Goal: Information Seeking & Learning: Check status

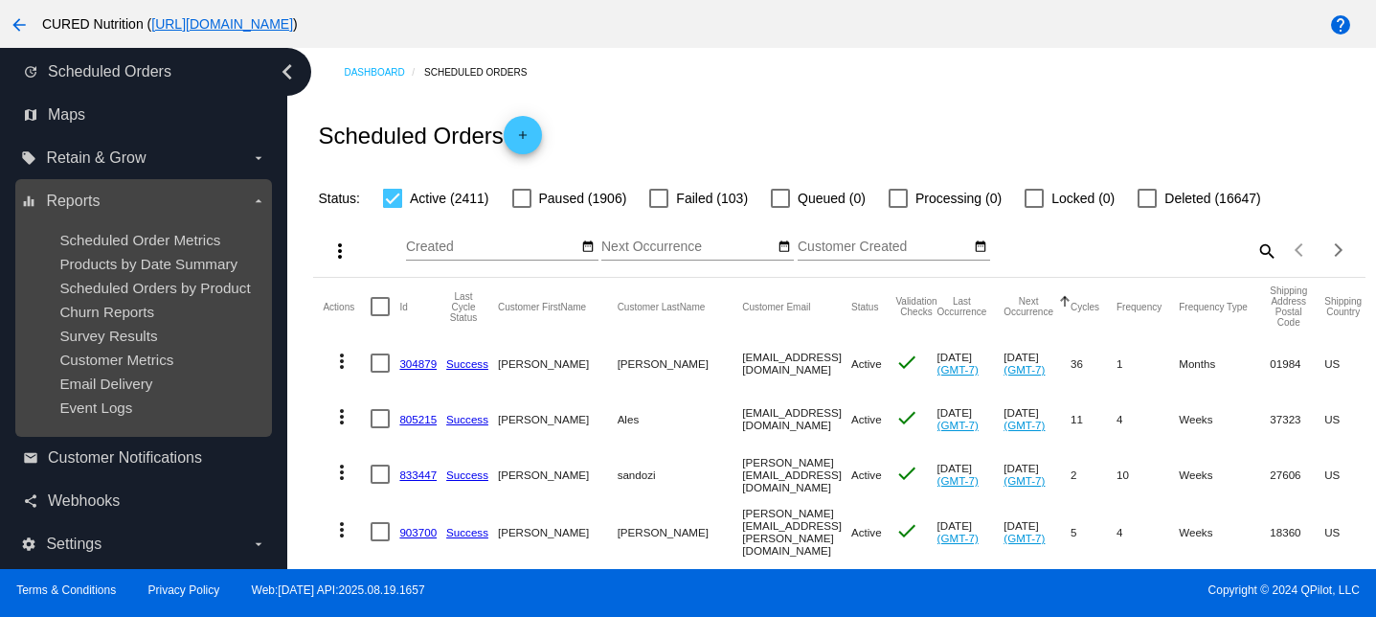
scroll to position [63, 0]
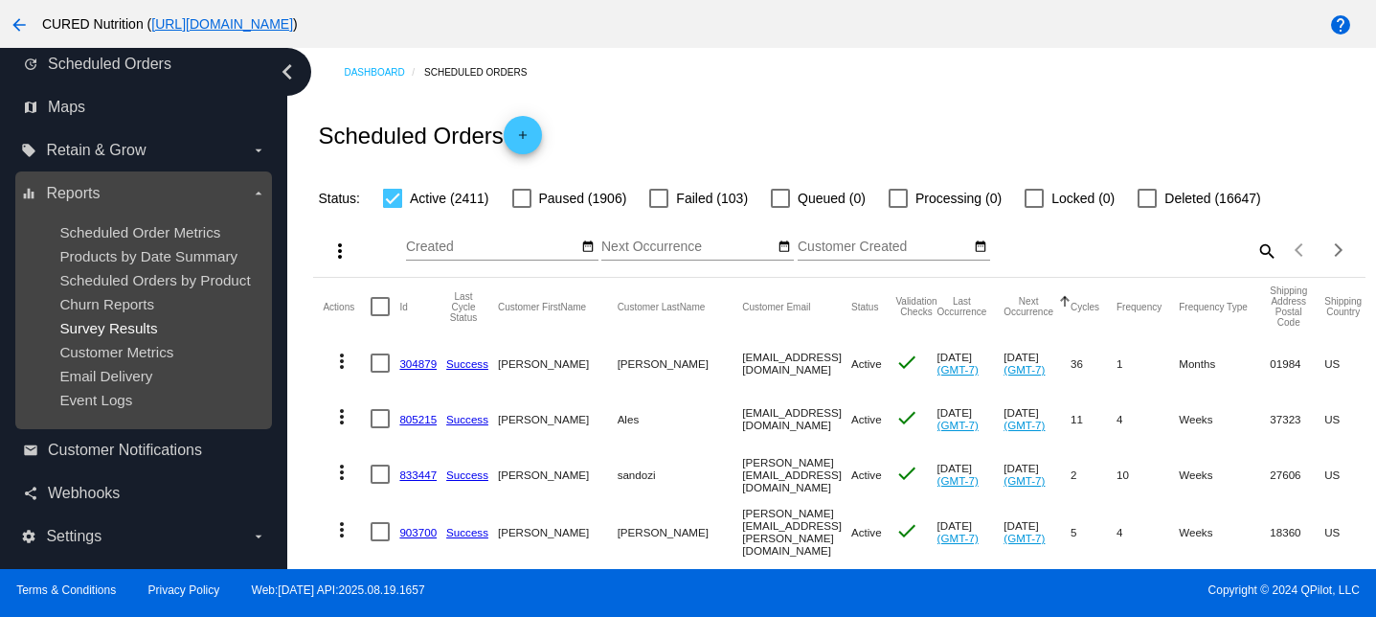
click at [135, 325] on span "Survey Results" at bounding box center [108, 328] width 98 height 16
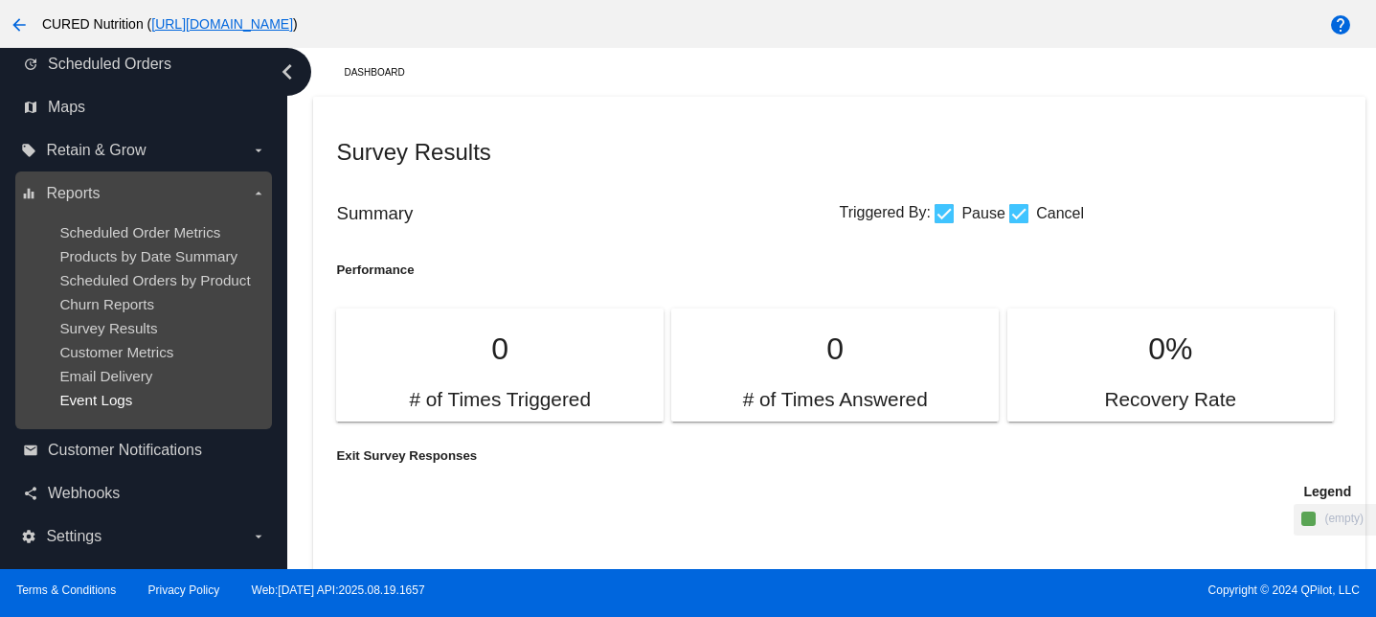
click at [100, 396] on span "Event Logs" at bounding box center [95, 400] width 73 height 16
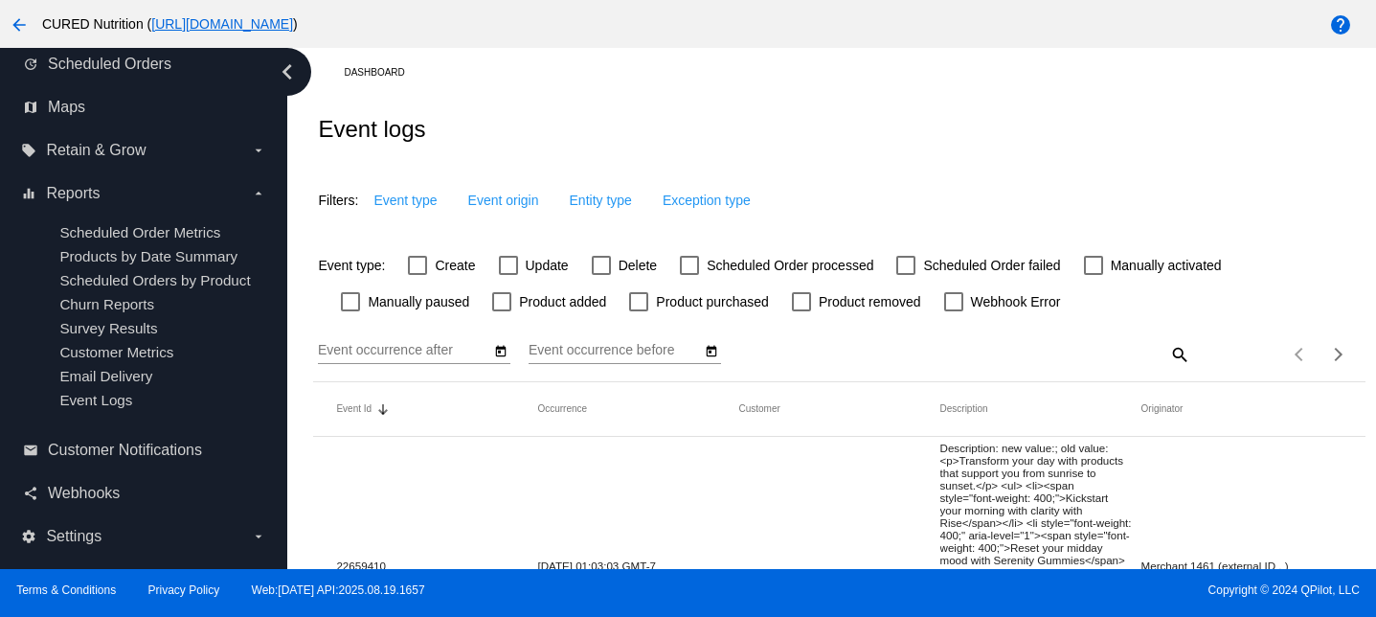
click at [603, 264] on div at bounding box center [601, 265] width 19 height 19
click at [601, 275] on input "Delete" at bounding box center [600, 275] width 1 height 1
checkbox input "true"
click at [502, 358] on icon "Open calendar" at bounding box center [500, 351] width 13 height 23
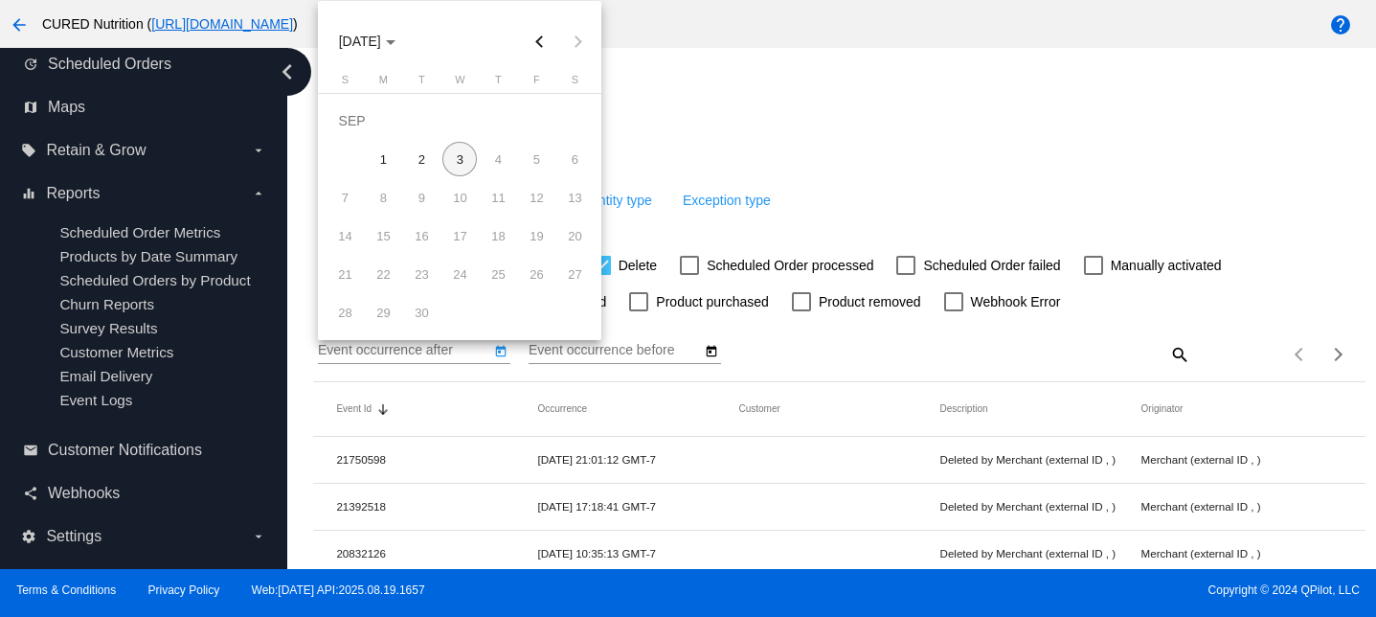
click at [542, 34] on button "Previous month" at bounding box center [539, 41] width 38 height 38
click at [542, 44] on button "Previous month" at bounding box center [539, 41] width 38 height 38
click at [741, 137] on div at bounding box center [688, 308] width 1376 height 617
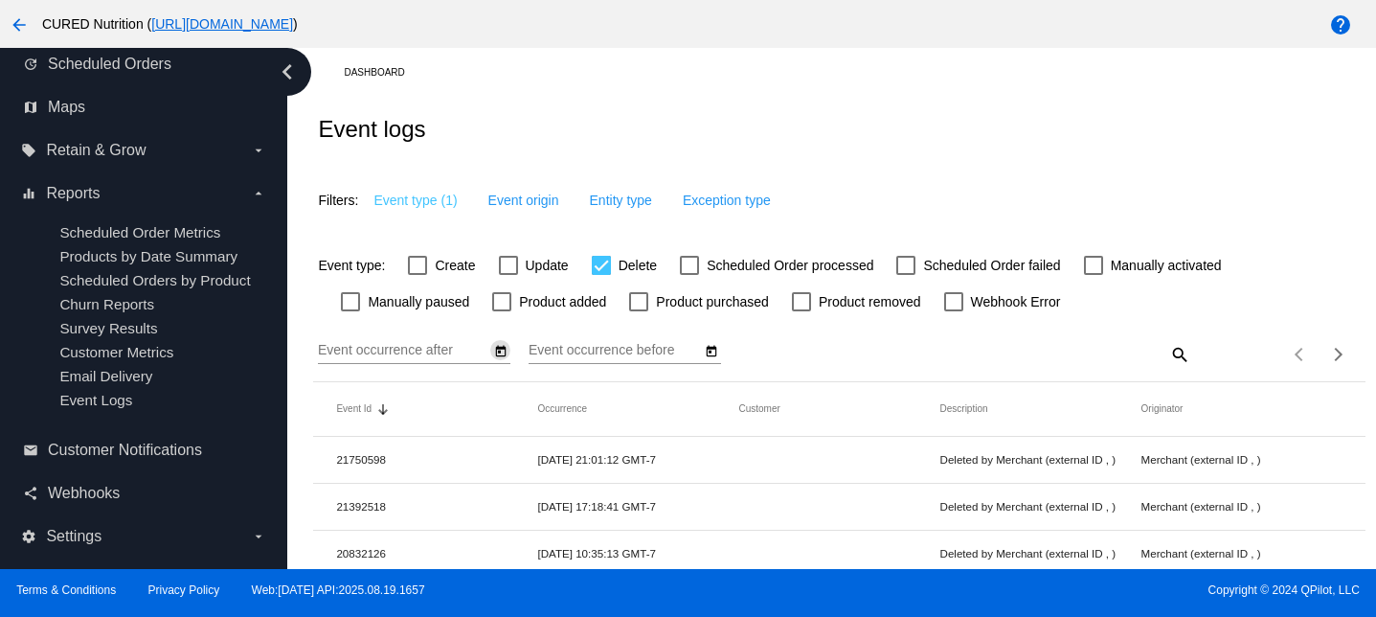
scroll to position [7, 0]
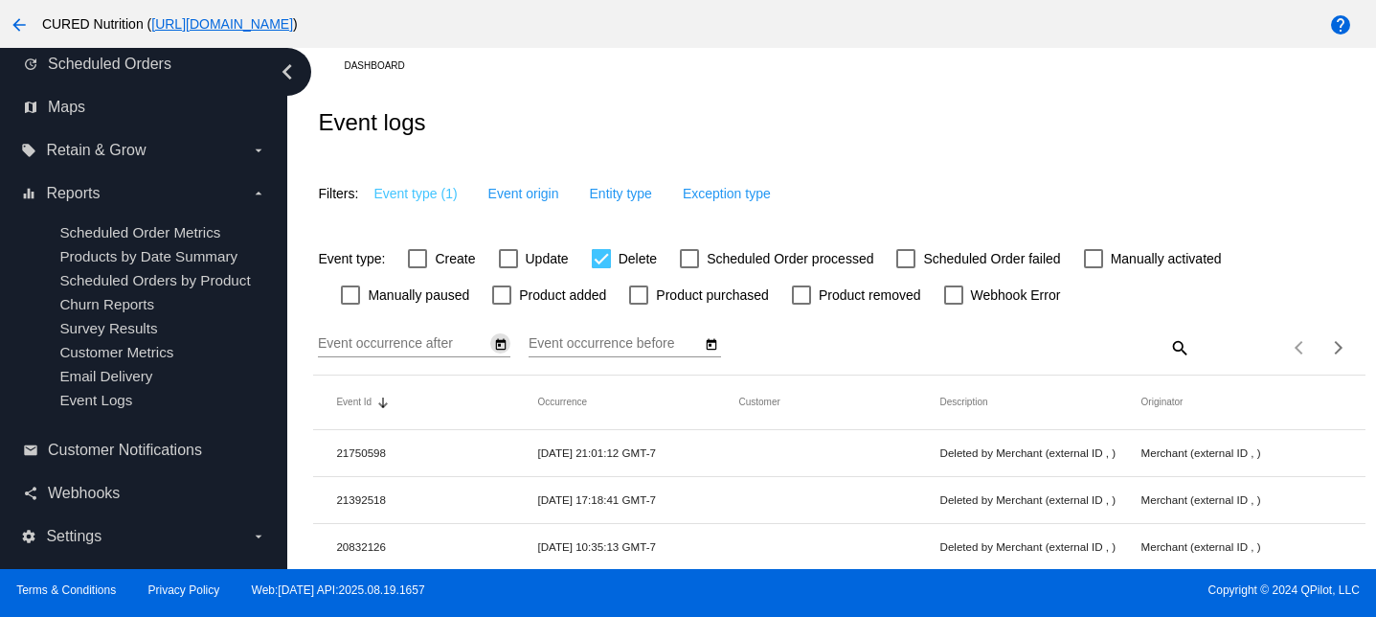
click at [504, 350] on icon "Open calendar" at bounding box center [500, 344] width 13 height 23
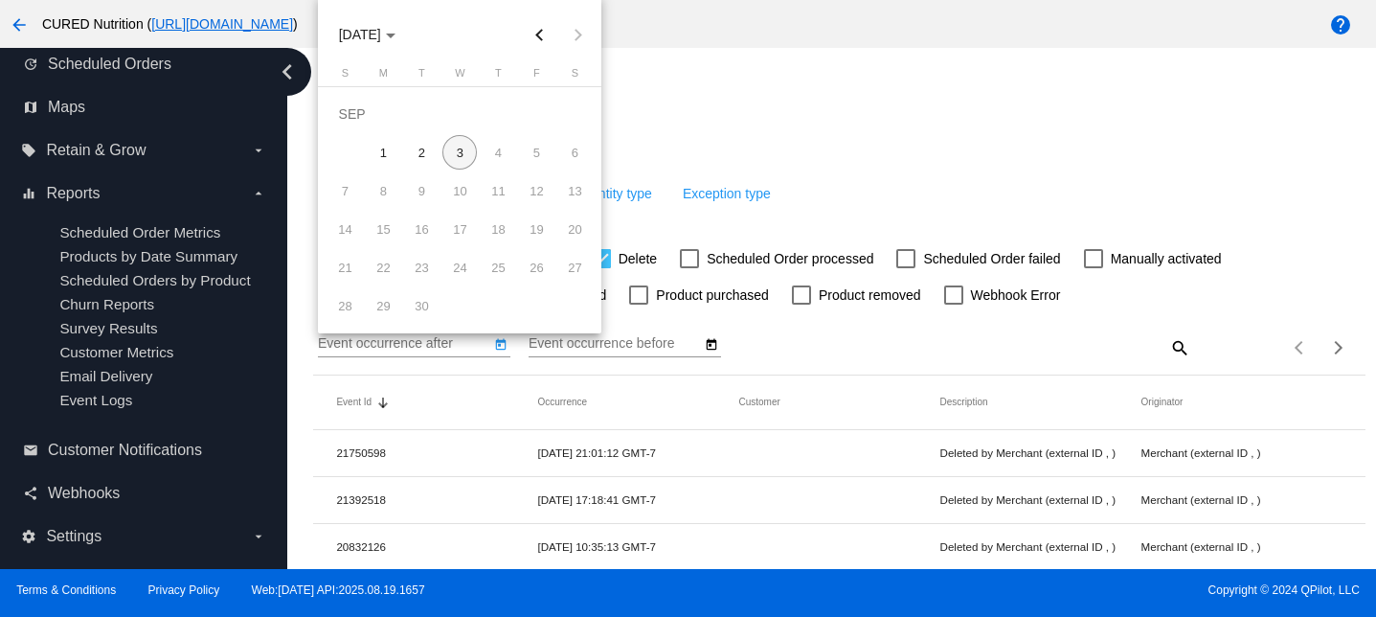
click at [540, 32] on button "Previous month" at bounding box center [539, 34] width 38 height 38
click at [536, 129] on div "1" at bounding box center [536, 114] width 34 height 34
type input "[DATE]"
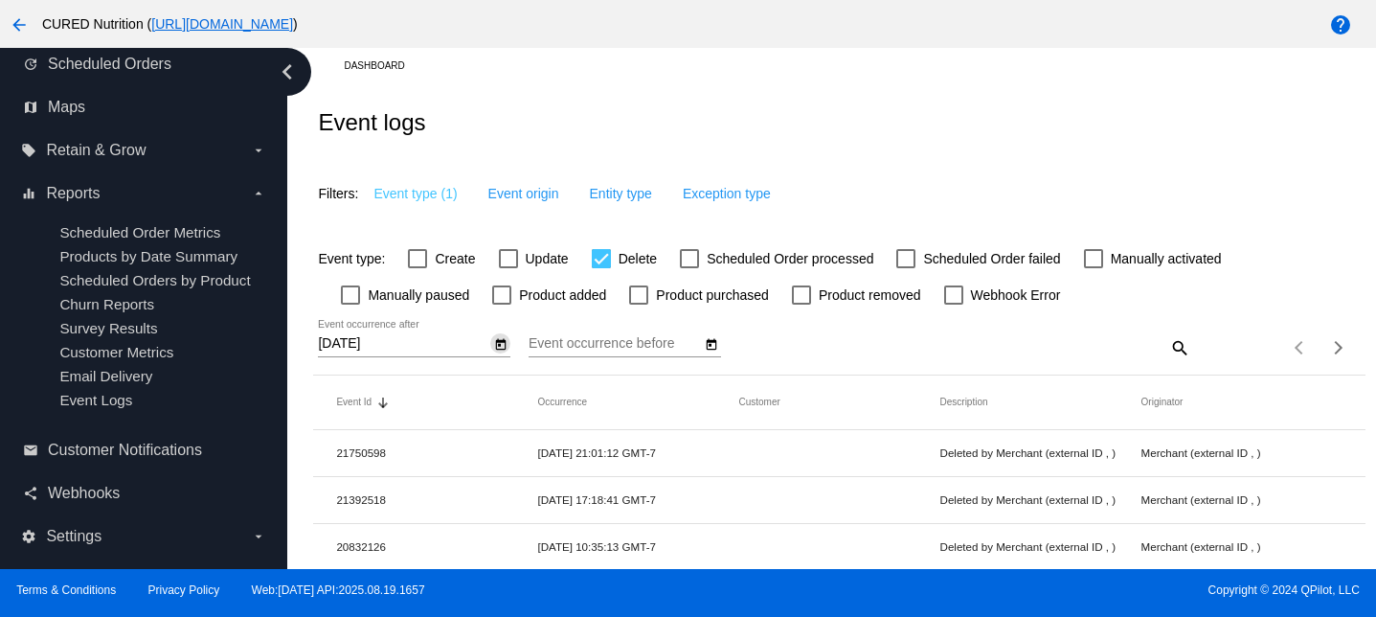
click at [707, 348] on icon "Open calendar" at bounding box center [712, 343] width 11 height 11
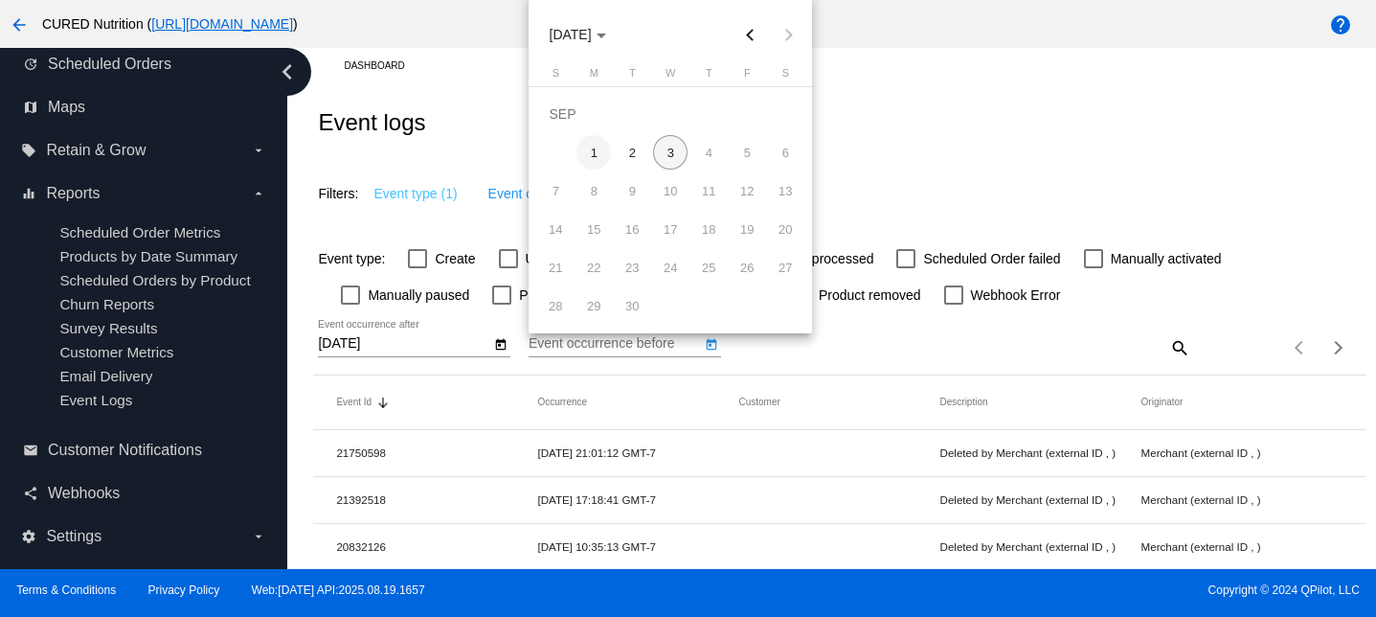
click at [602, 154] on div "1" at bounding box center [593, 152] width 34 height 34
type input "[DATE]"
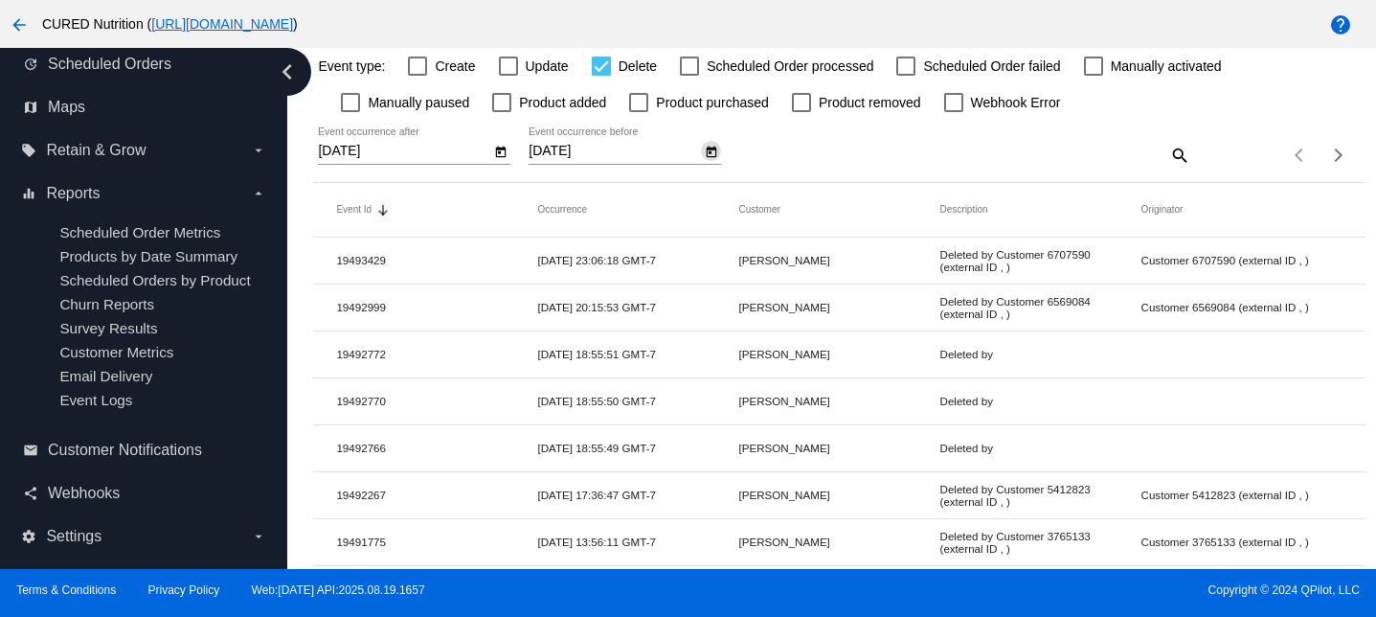
scroll to position [0, 0]
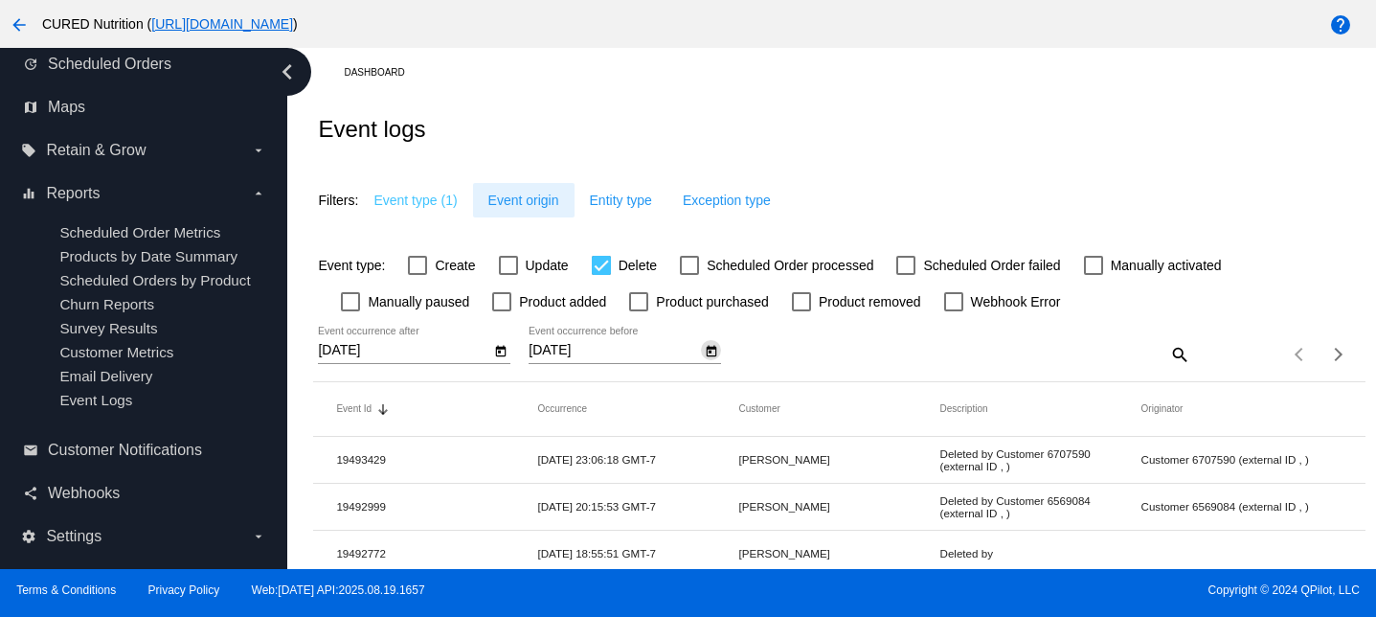
click at [516, 202] on span "Event origin" at bounding box center [523, 199] width 71 height 15
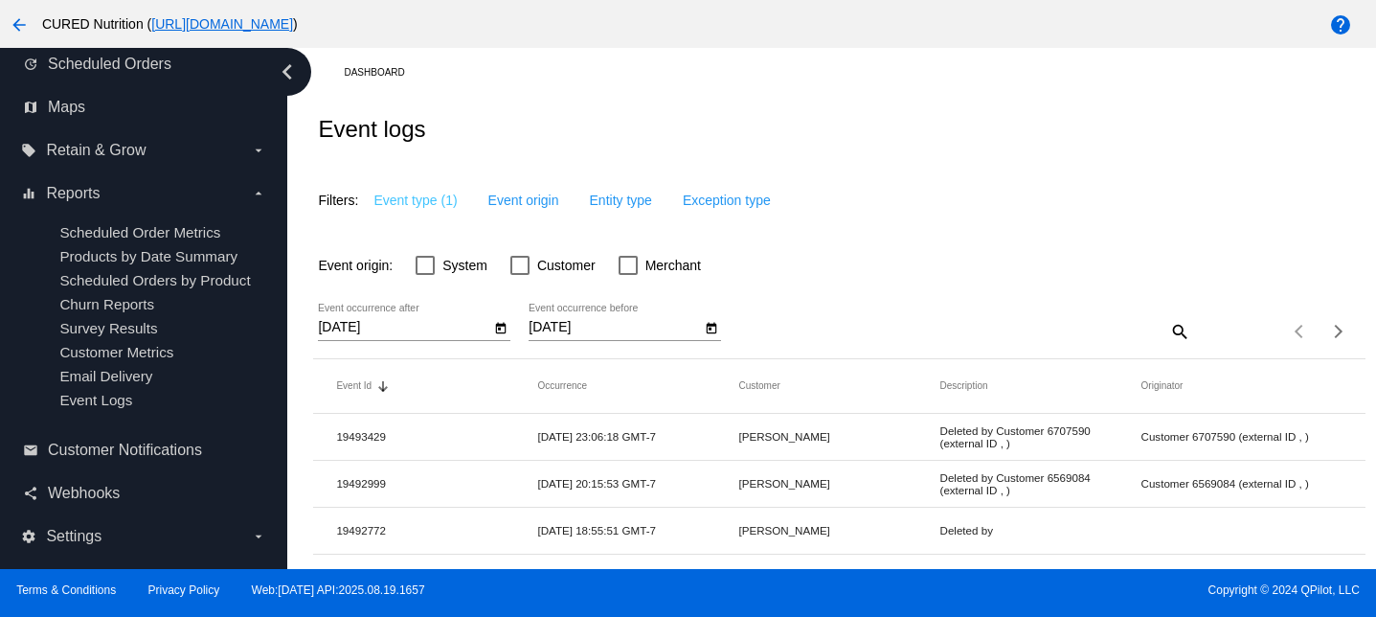
click at [544, 266] on span "Customer" at bounding box center [566, 265] width 58 height 23
click at [520, 275] on input "Customer" at bounding box center [519, 275] width 1 height 1
checkbox input "true"
click at [496, 333] on icon "Open calendar" at bounding box center [501, 327] width 11 height 11
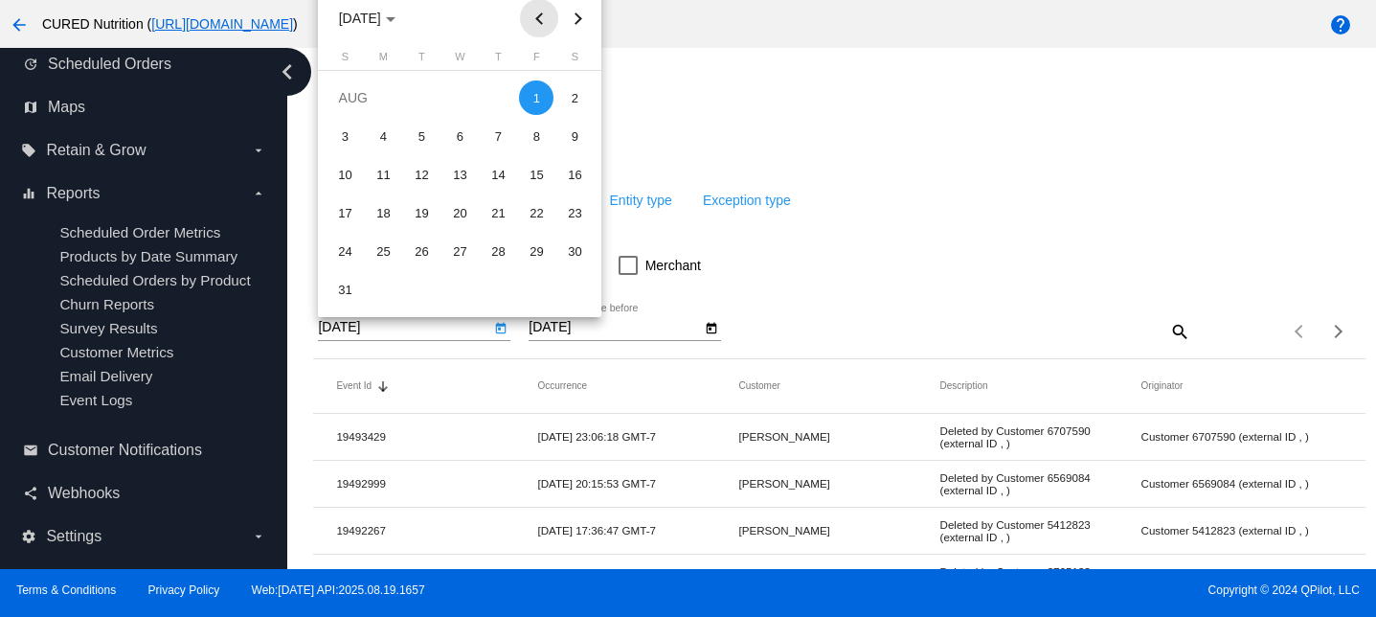
click at [543, 19] on button "Previous month" at bounding box center [539, 18] width 38 height 38
click at [425, 137] on div "1" at bounding box center [421, 136] width 34 height 34
type input "[DATE]"
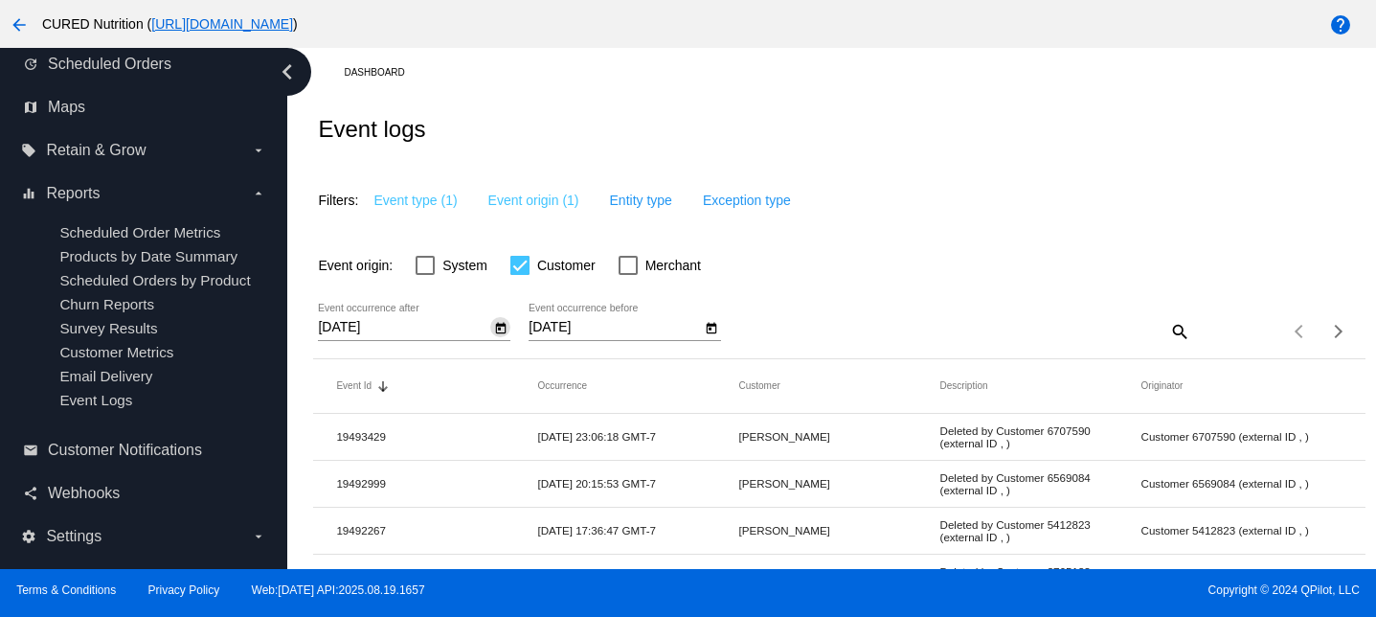
click at [593, 332] on input "[DATE]" at bounding box center [614, 327] width 172 height 15
click at [715, 327] on icon "Open calendar" at bounding box center [712, 327] width 11 height 11
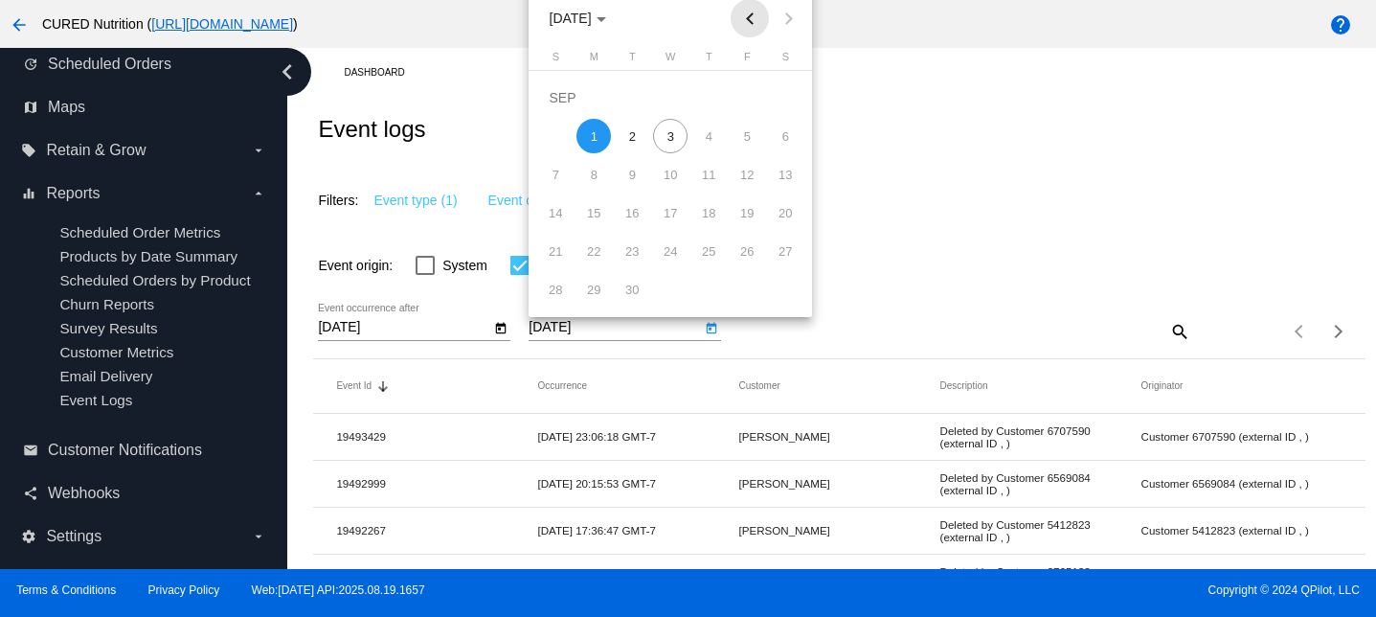
click at [751, 20] on button "Previous month" at bounding box center [749, 18] width 38 height 38
click at [563, 275] on td "31" at bounding box center [555, 289] width 38 height 38
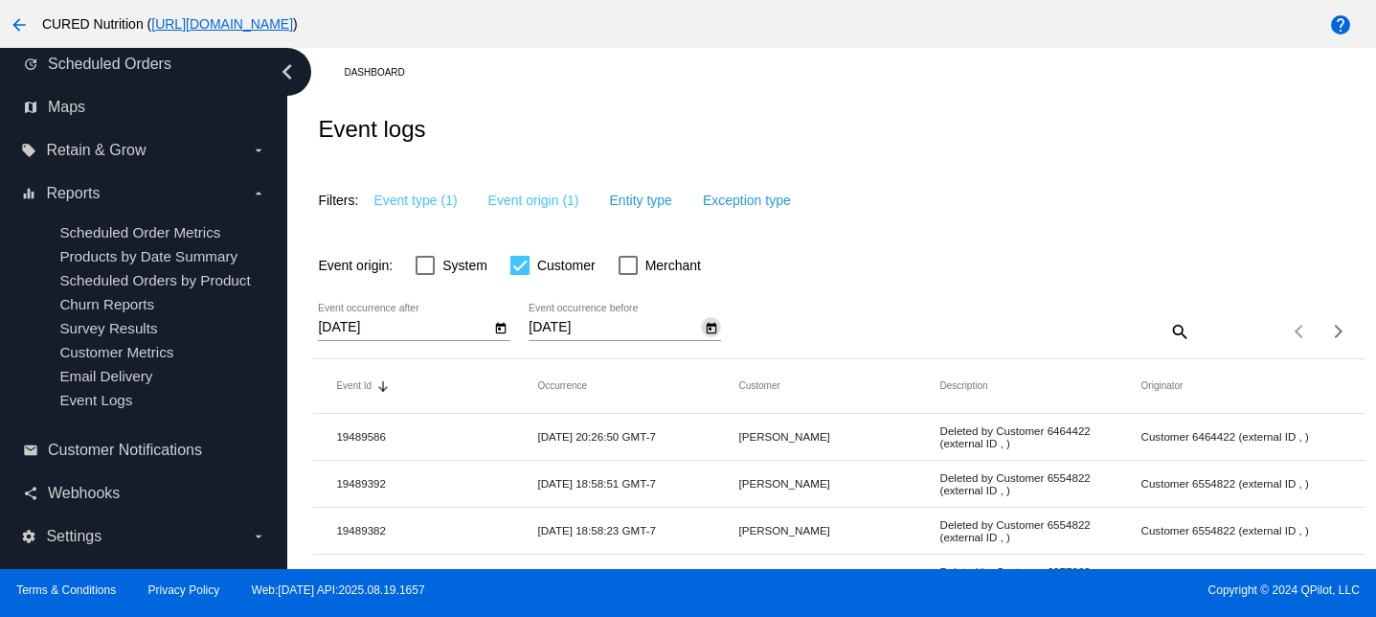
click at [714, 336] on icon "Open calendar" at bounding box center [711, 328] width 13 height 23
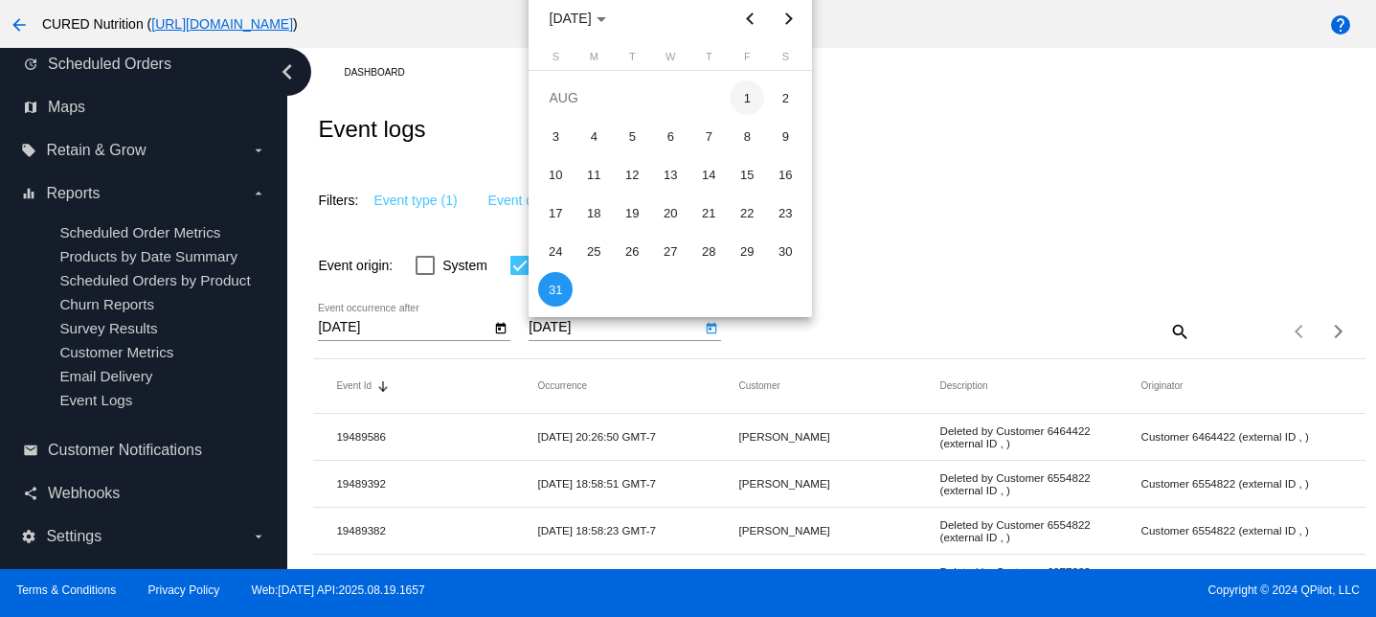
click at [743, 101] on div "1" at bounding box center [747, 97] width 34 height 34
type input "[DATE]"
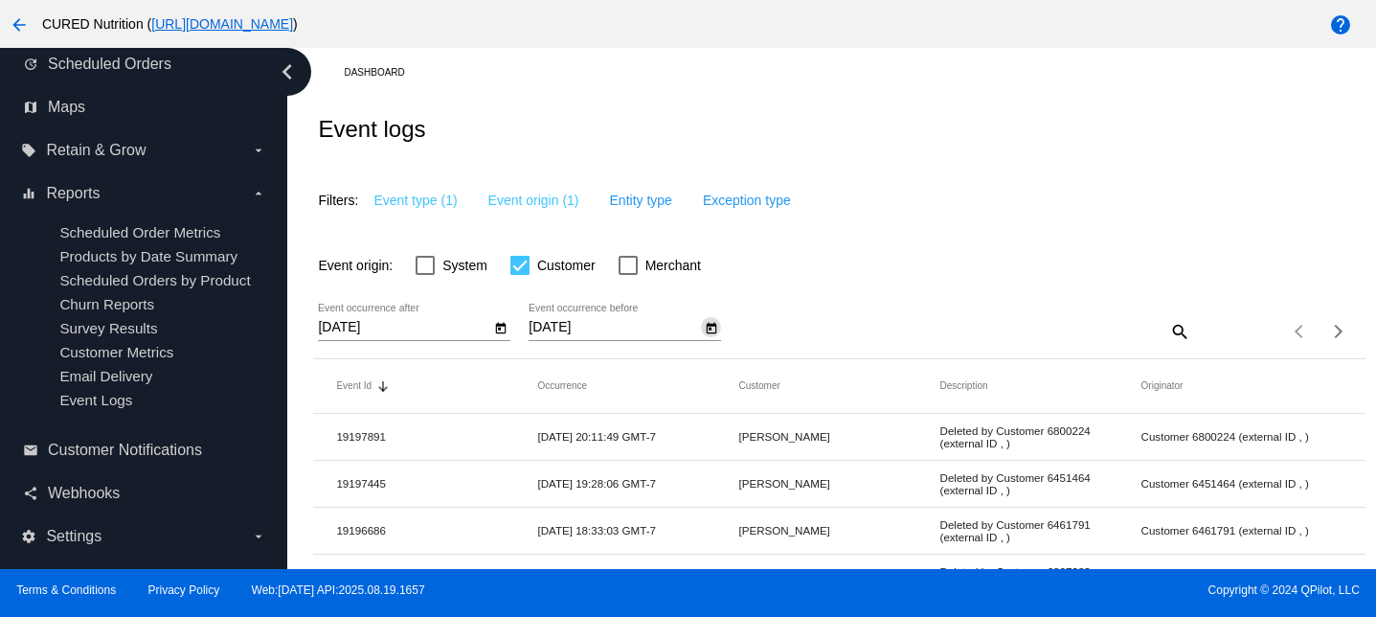
scroll to position [841, 0]
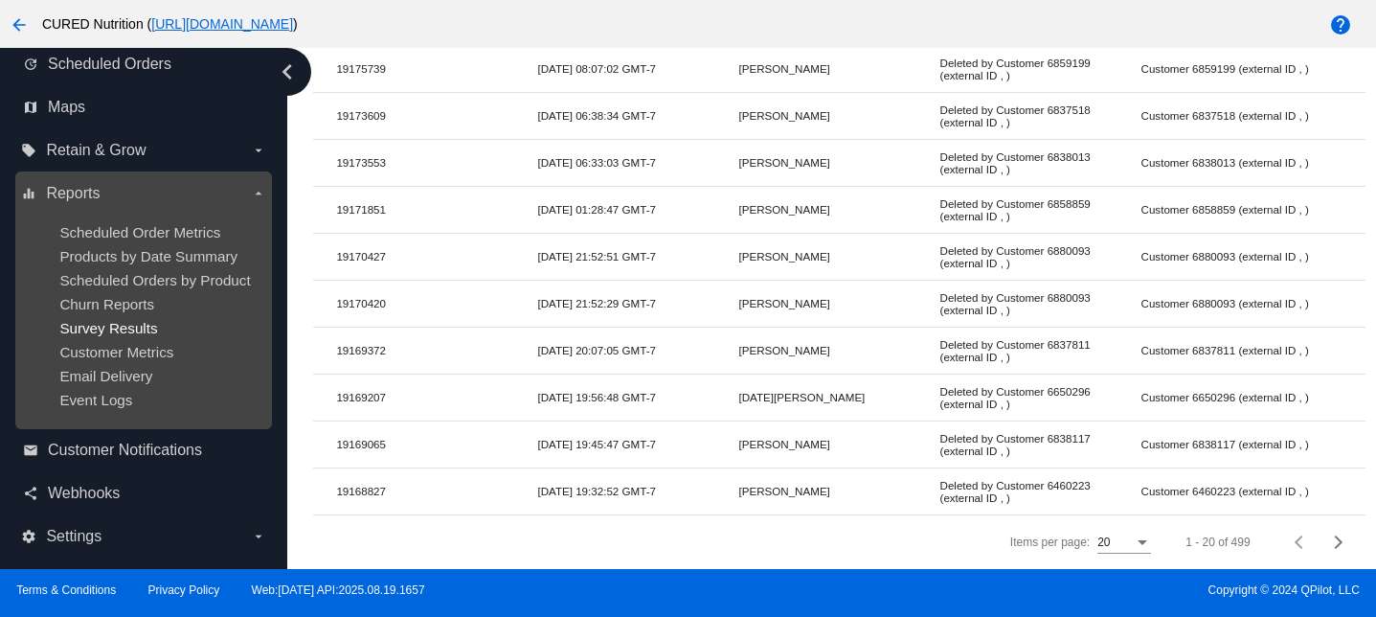
click at [105, 325] on span "Survey Results" at bounding box center [108, 328] width 98 height 16
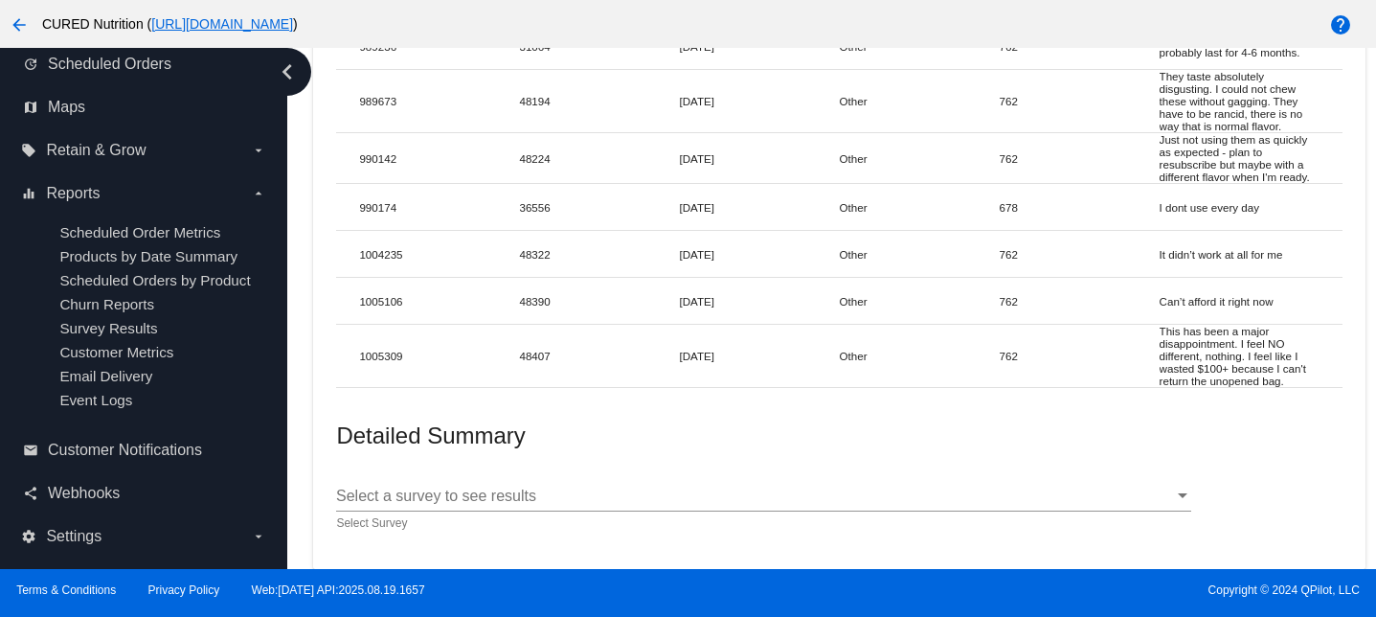
scroll to position [15587, 0]
click at [419, 510] on div at bounding box center [763, 510] width 855 height 1
click at [419, 486] on div "Select a survey to see results Select a survey to see results" at bounding box center [763, 489] width 855 height 43
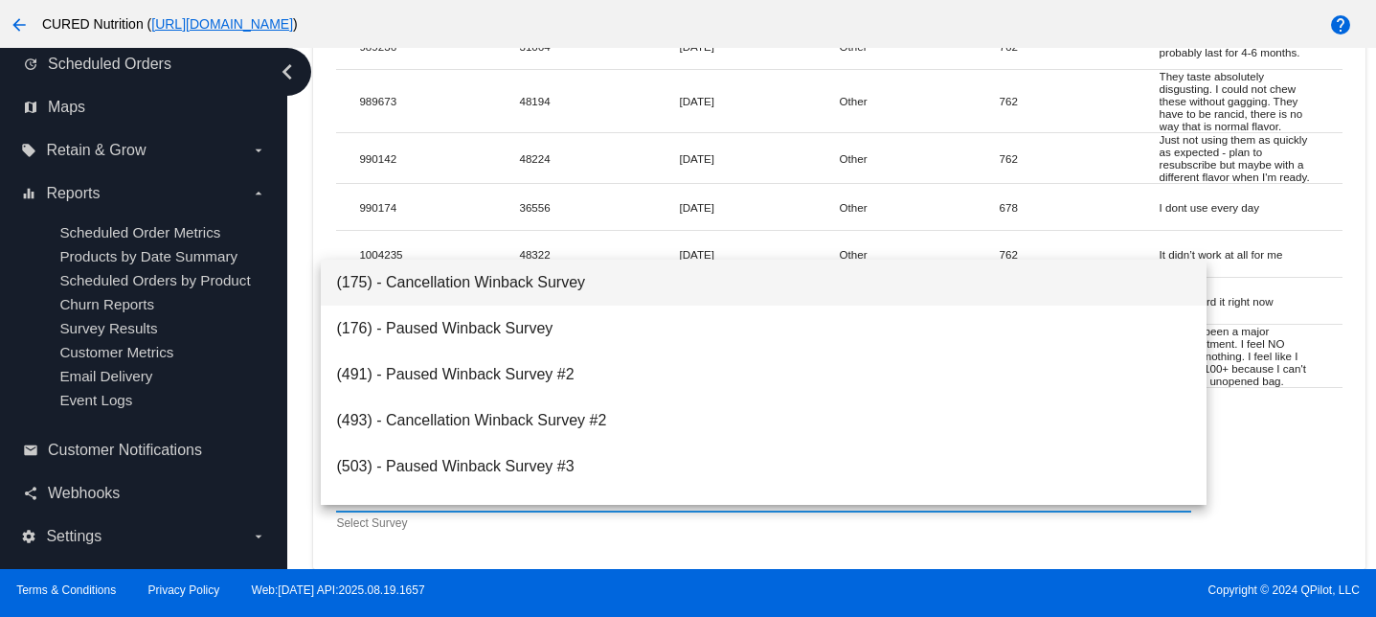
scroll to position [168, 0]
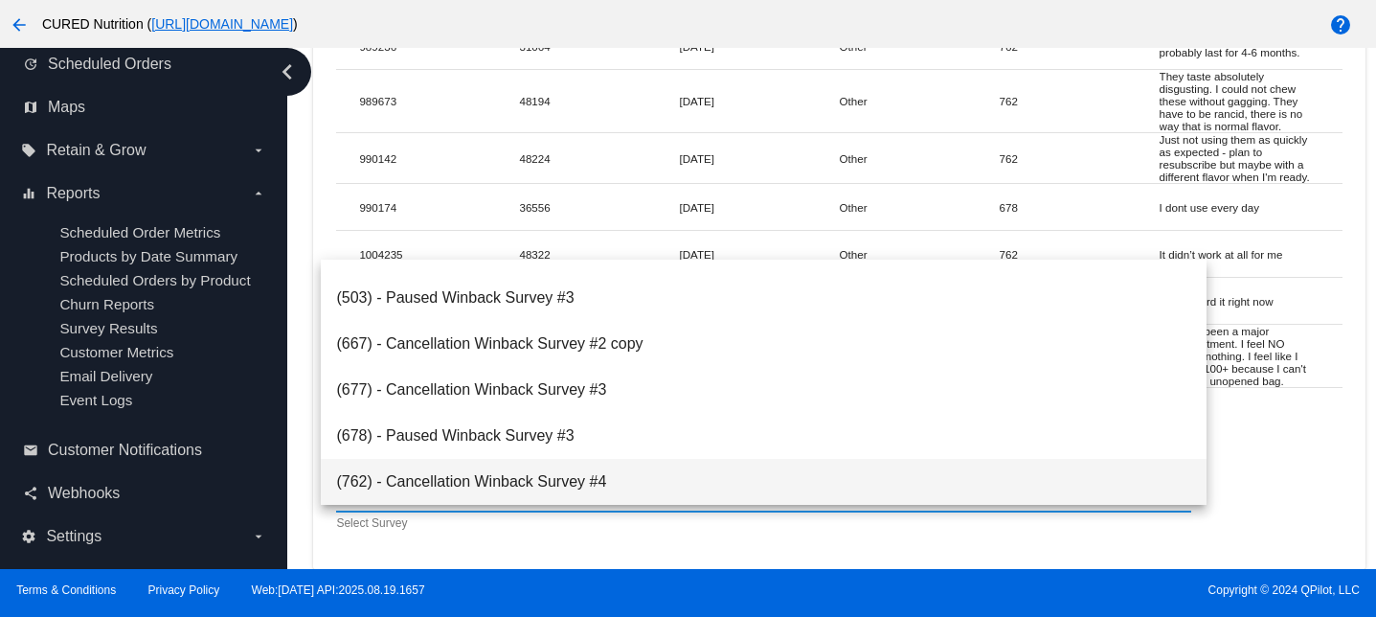
click at [416, 475] on span "(762) - Cancellation Winback Survey #4" at bounding box center [763, 482] width 855 height 46
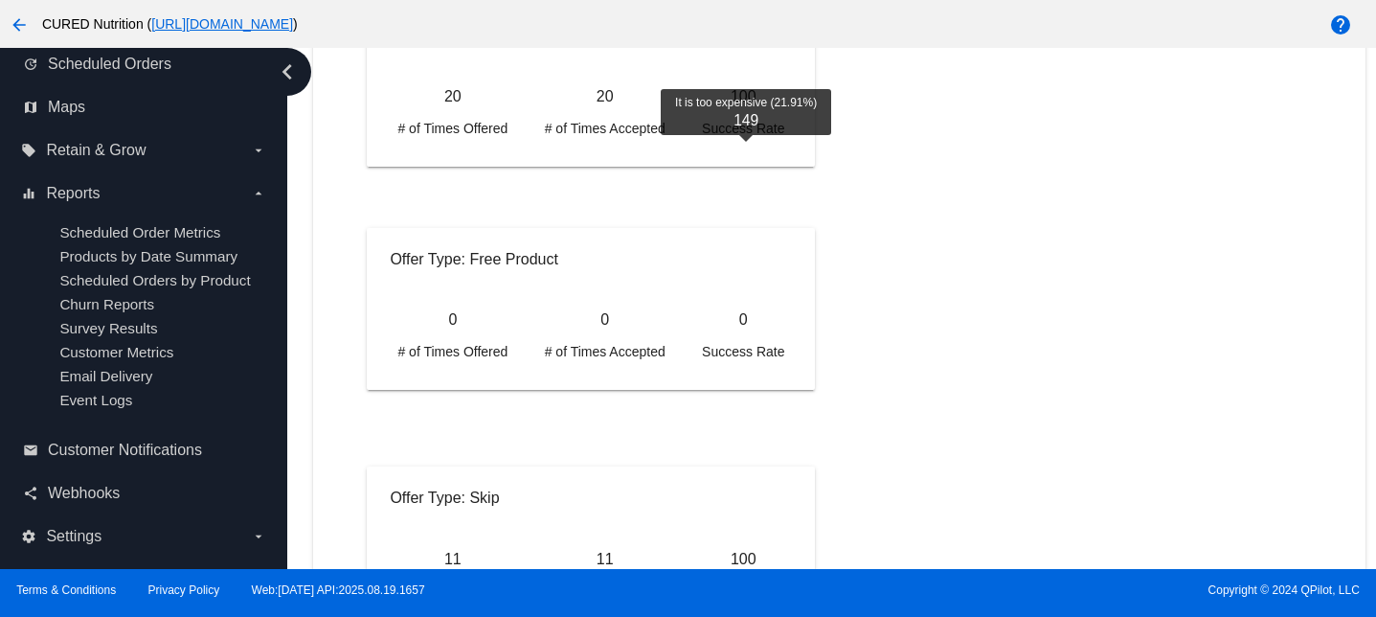
scroll to position [16901, 0]
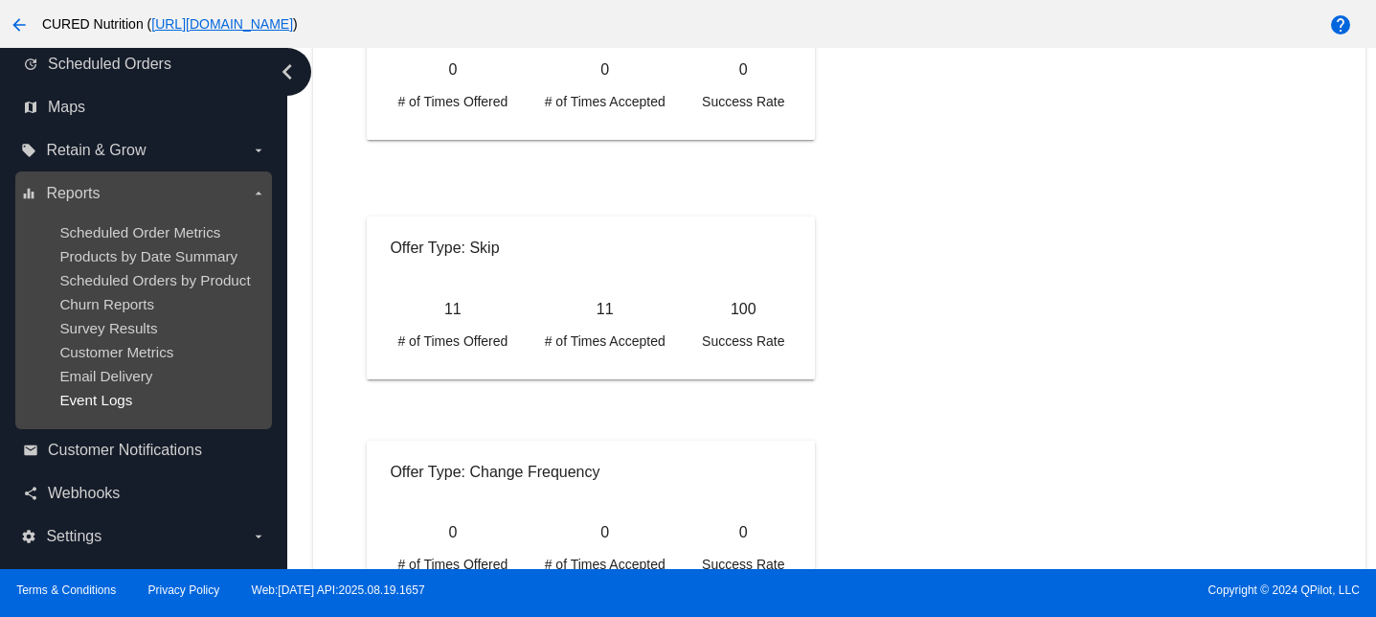
click at [107, 400] on span "Event Logs" at bounding box center [95, 400] width 73 height 16
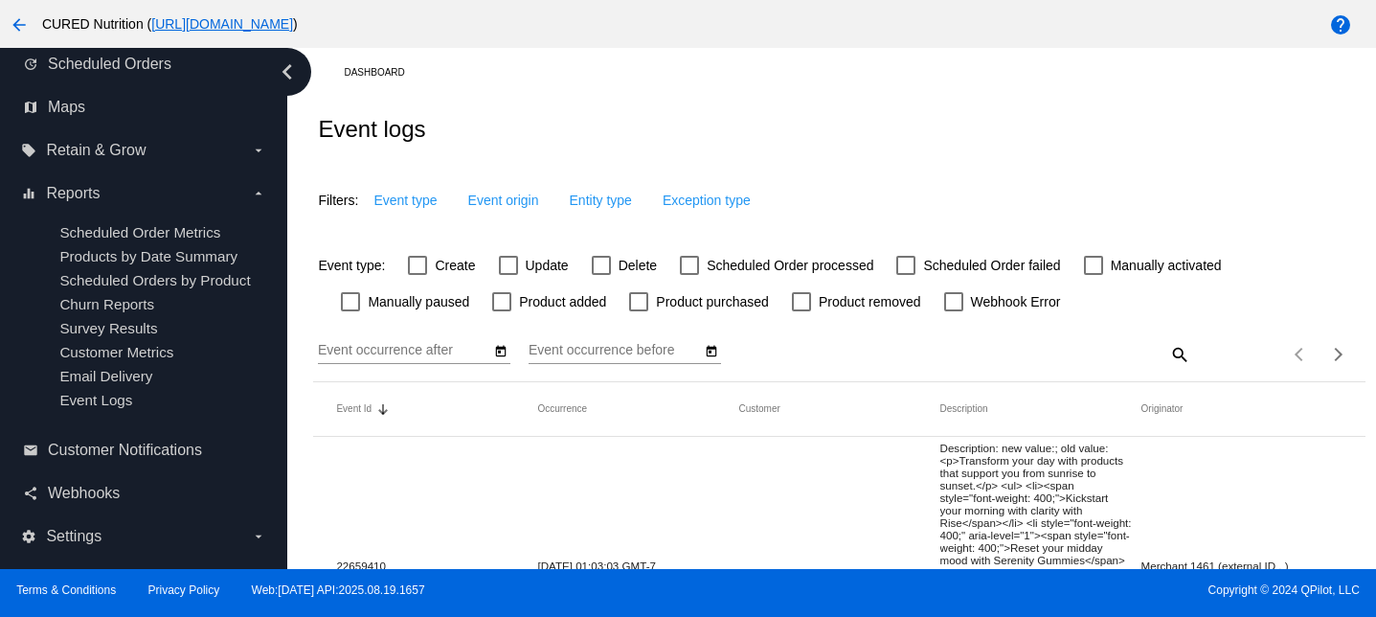
click at [588, 263] on mat-checkbox "Delete" at bounding box center [613, 265] width 88 height 23
click at [606, 264] on div at bounding box center [601, 265] width 19 height 19
click at [601, 275] on input "Delete" at bounding box center [600, 275] width 1 height 1
checkbox input "true"
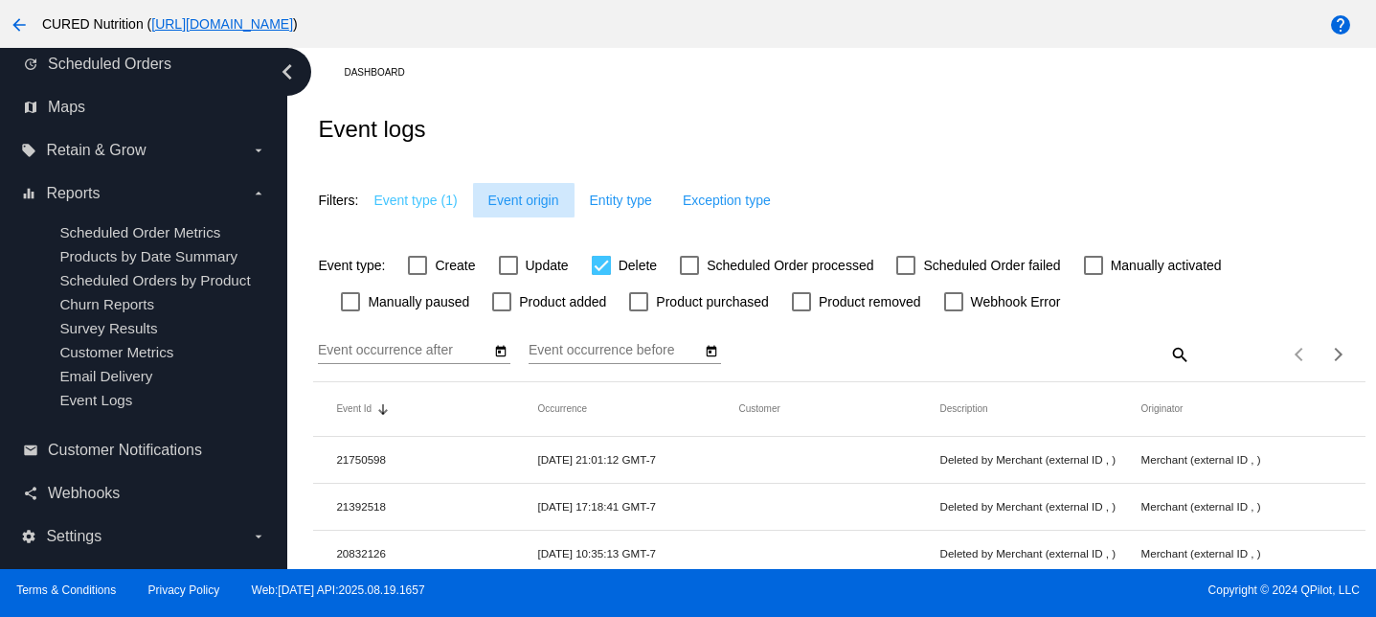
click at [506, 191] on button "Event origin" at bounding box center [523, 200] width 101 height 34
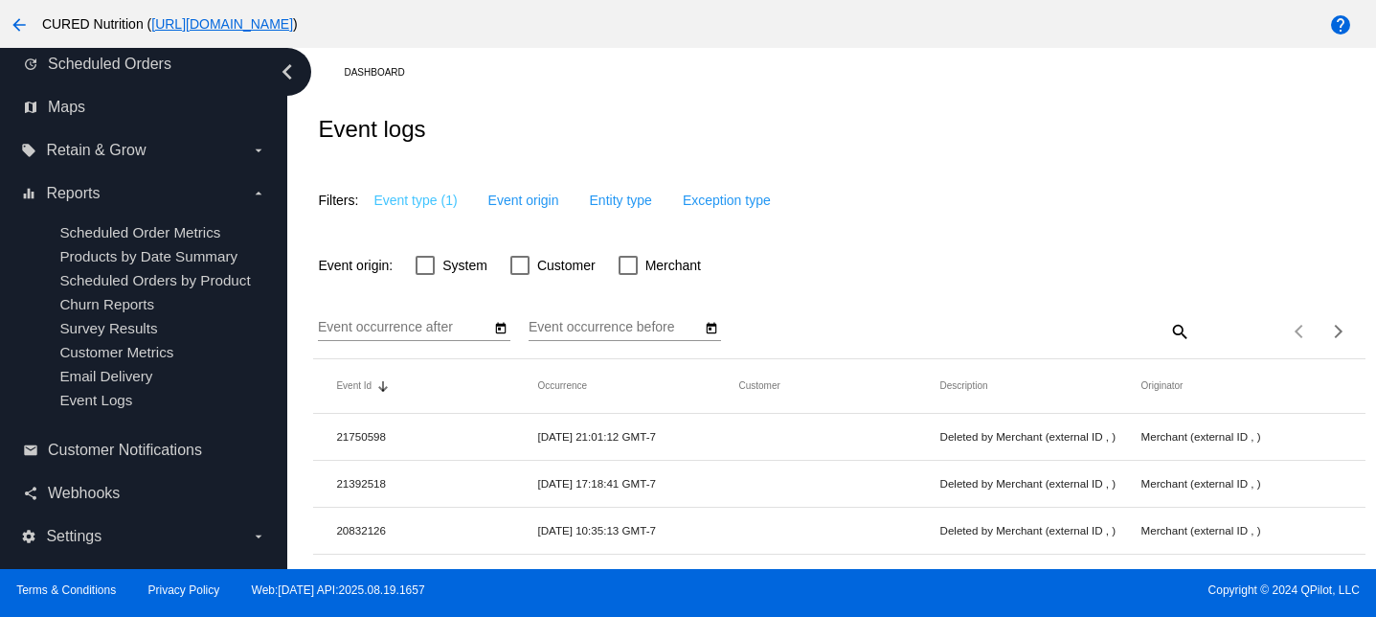
click at [524, 253] on div "Event origin: System Customer Merchant" at bounding box center [838, 258] width 1051 height 64
click at [524, 267] on div at bounding box center [519, 265] width 19 height 19
click at [520, 275] on input "Customer" at bounding box center [519, 275] width 1 height 1
checkbox input "true"
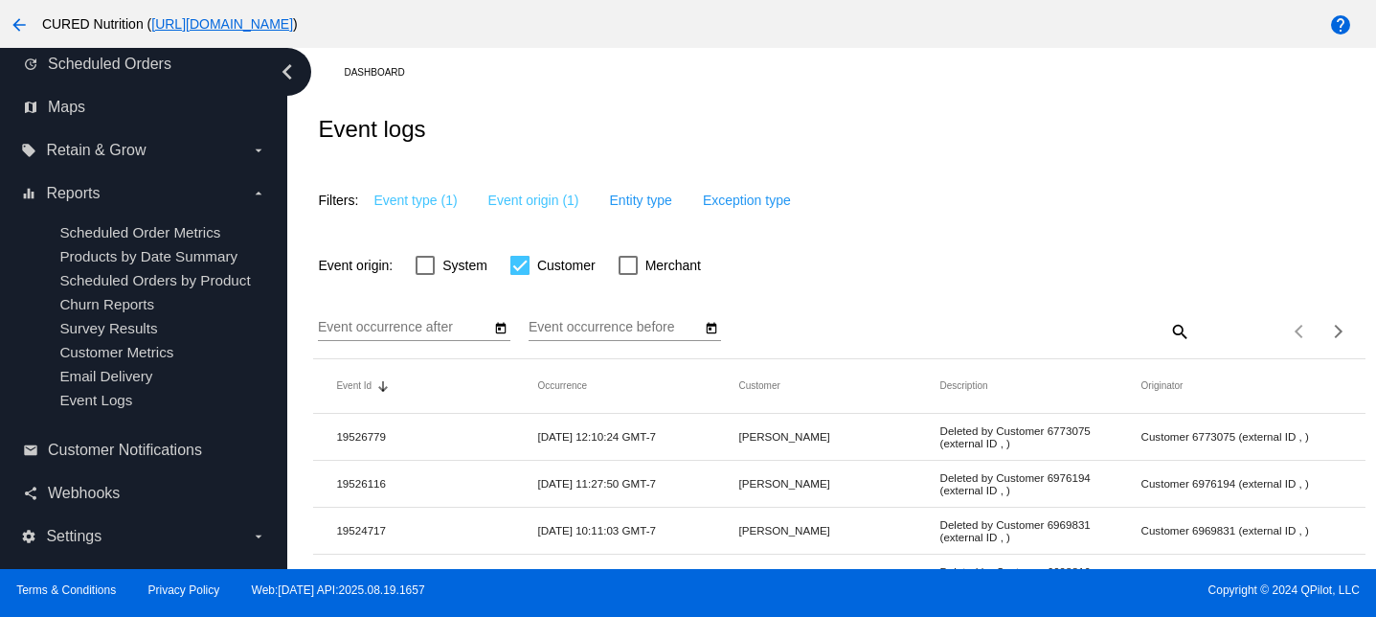
click at [504, 326] on icon "Open calendar" at bounding box center [501, 327] width 11 height 11
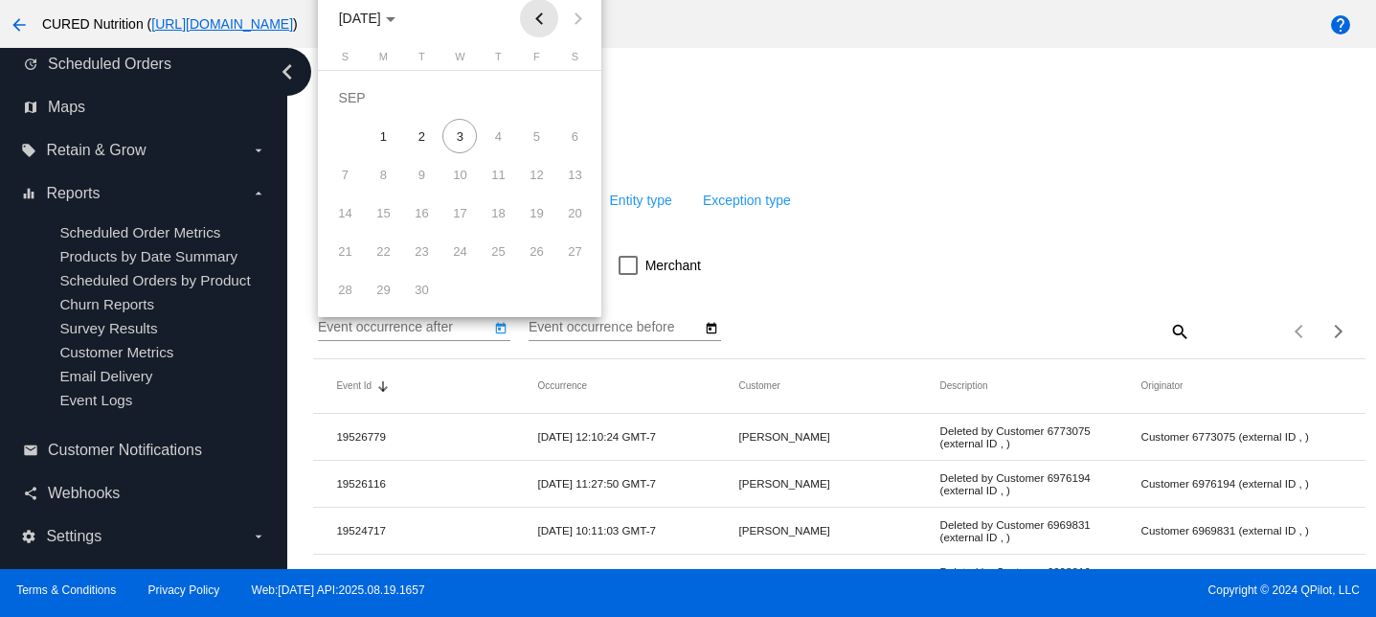
click at [526, 21] on button "Previous month" at bounding box center [539, 18] width 38 height 38
click at [538, 92] on div "1" at bounding box center [536, 97] width 34 height 34
type input "[DATE]"
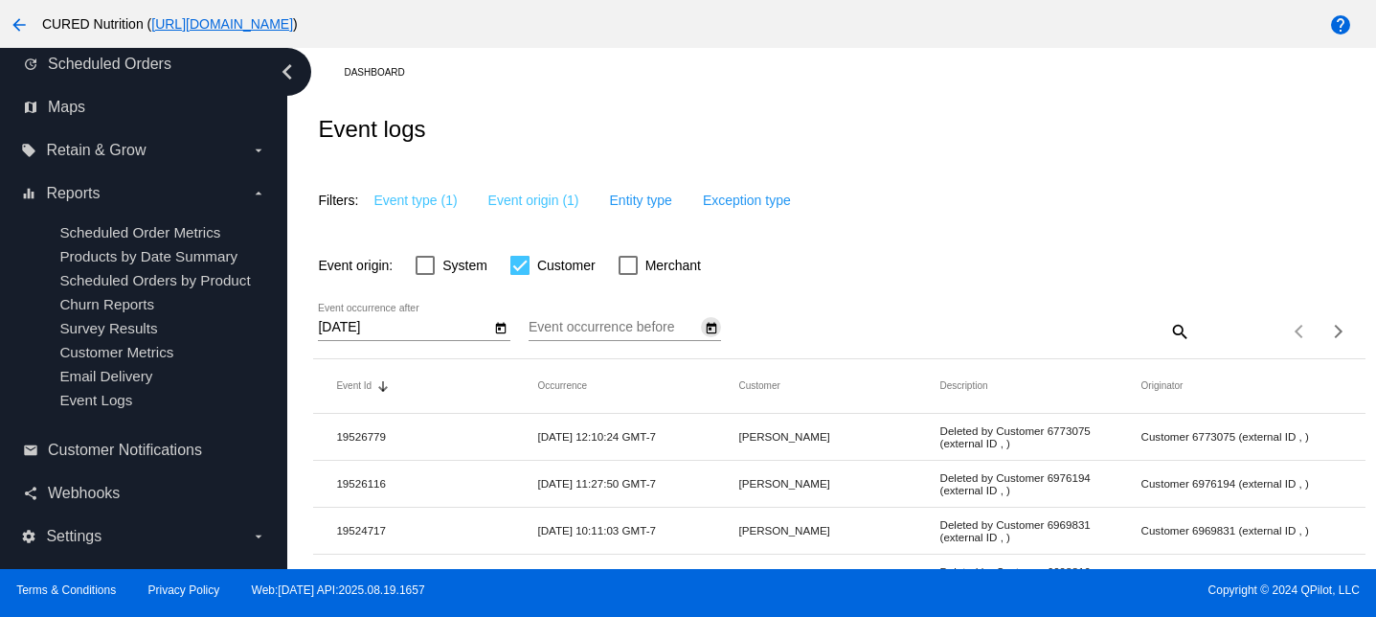
click at [712, 328] on icon "Open calendar" at bounding box center [712, 327] width 11 height 11
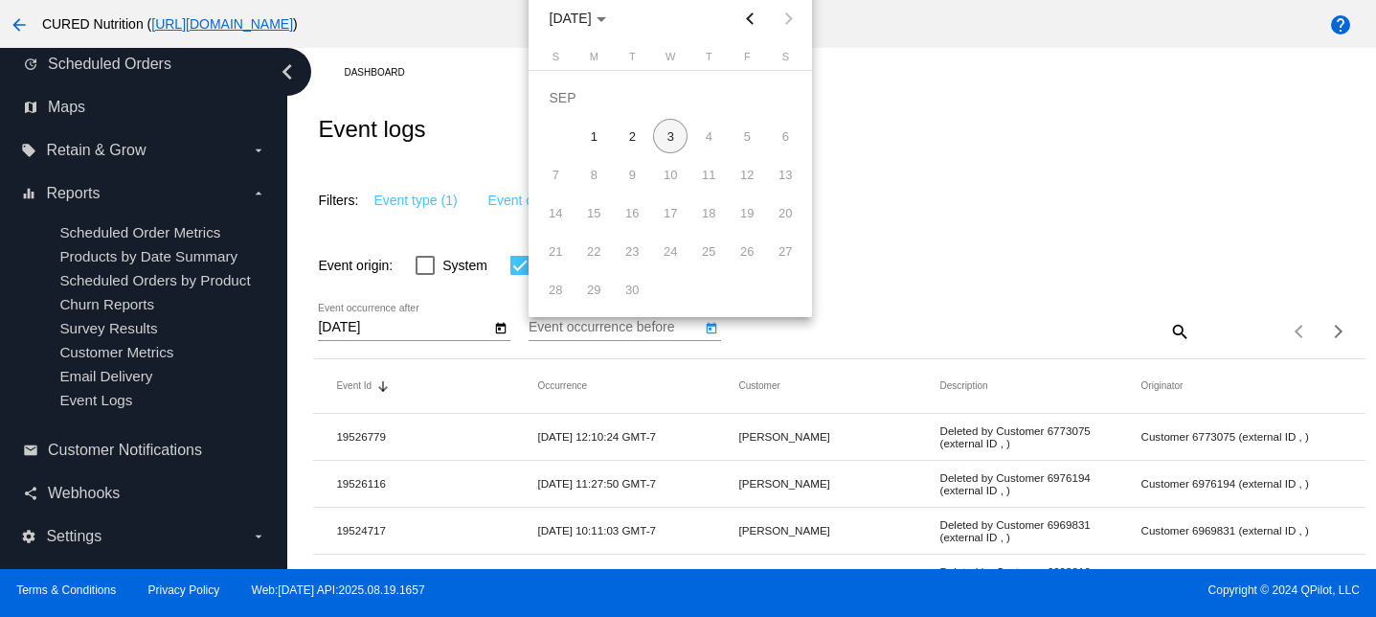
click at [747, 14] on button "Previous month" at bounding box center [749, 18] width 38 height 38
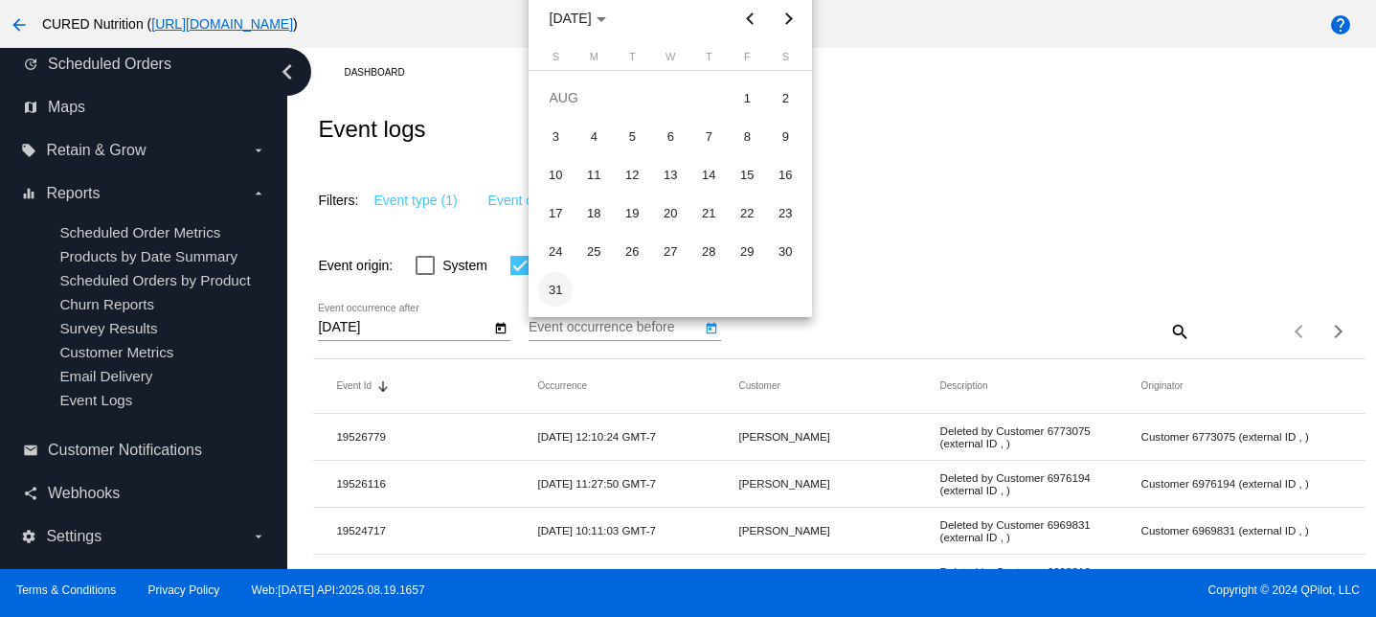
click at [552, 289] on div "31" at bounding box center [555, 289] width 34 height 34
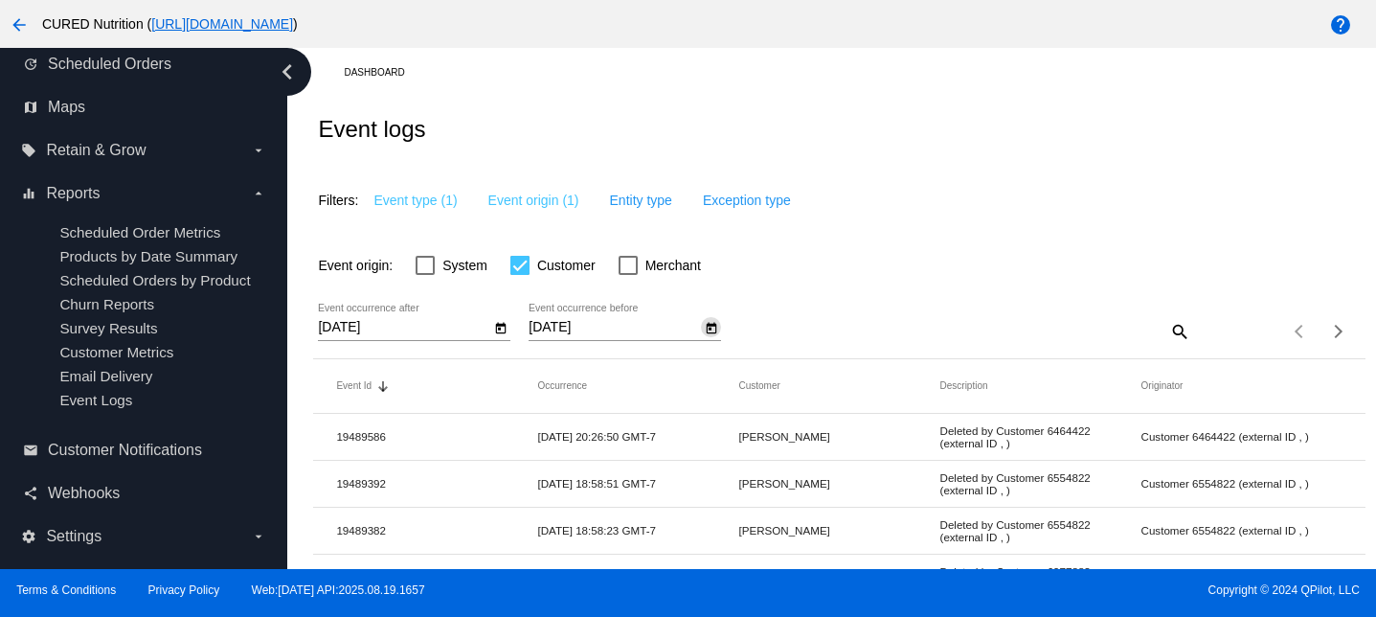
click at [718, 334] on button "Open calendar" at bounding box center [711, 327] width 20 height 20
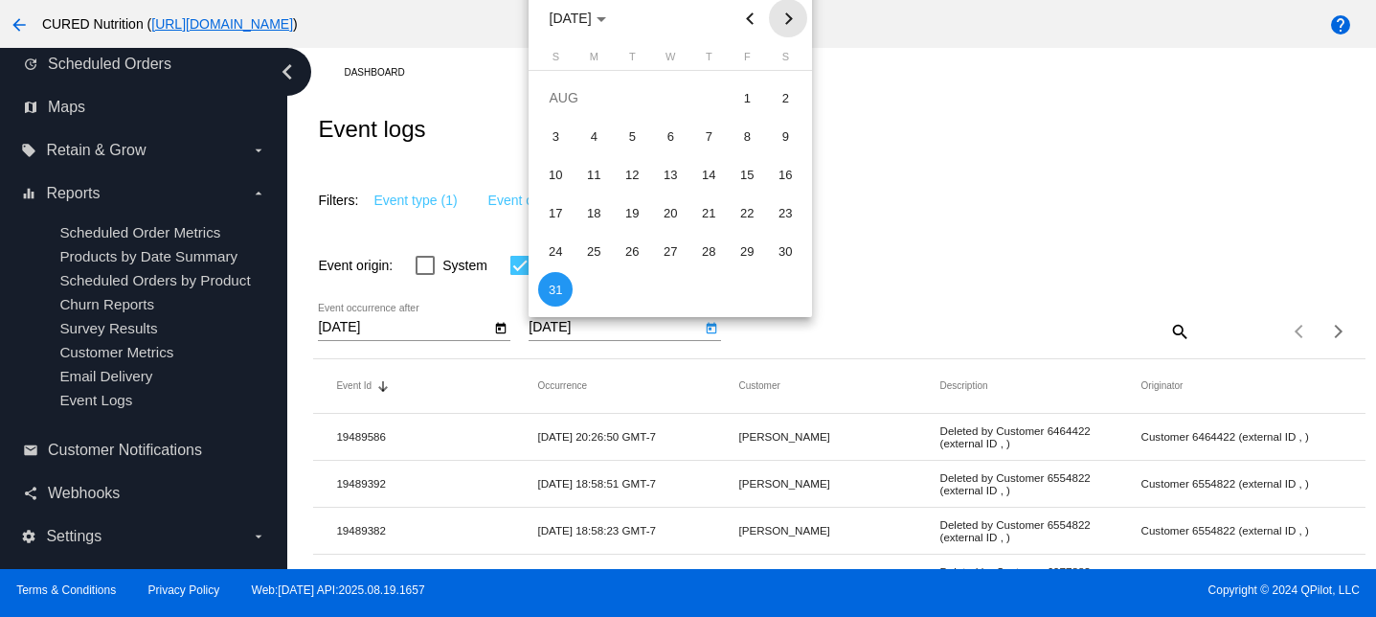
click at [789, 16] on button "Next month" at bounding box center [788, 18] width 38 height 38
click at [592, 144] on div "1" at bounding box center [593, 136] width 34 height 34
type input "[DATE]"
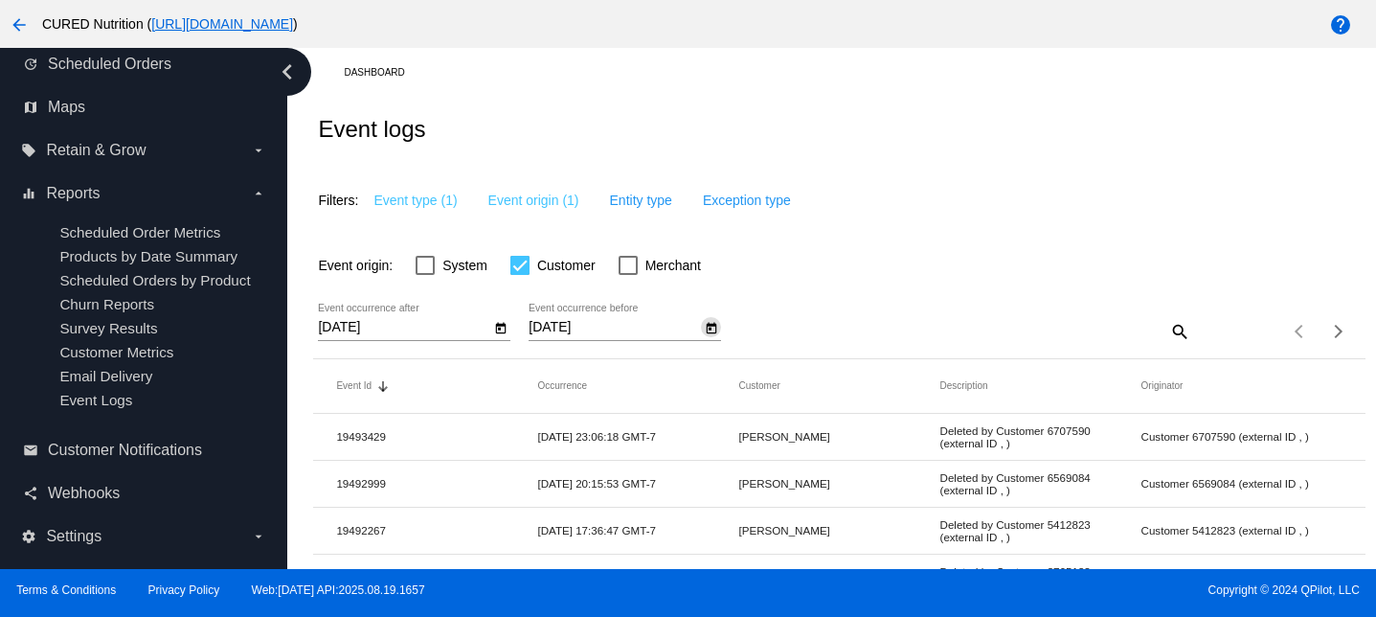
click at [519, 269] on div at bounding box center [519, 265] width 19 height 19
click at [519, 275] on input "Customer" at bounding box center [519, 275] width 1 height 1
checkbox input "false"
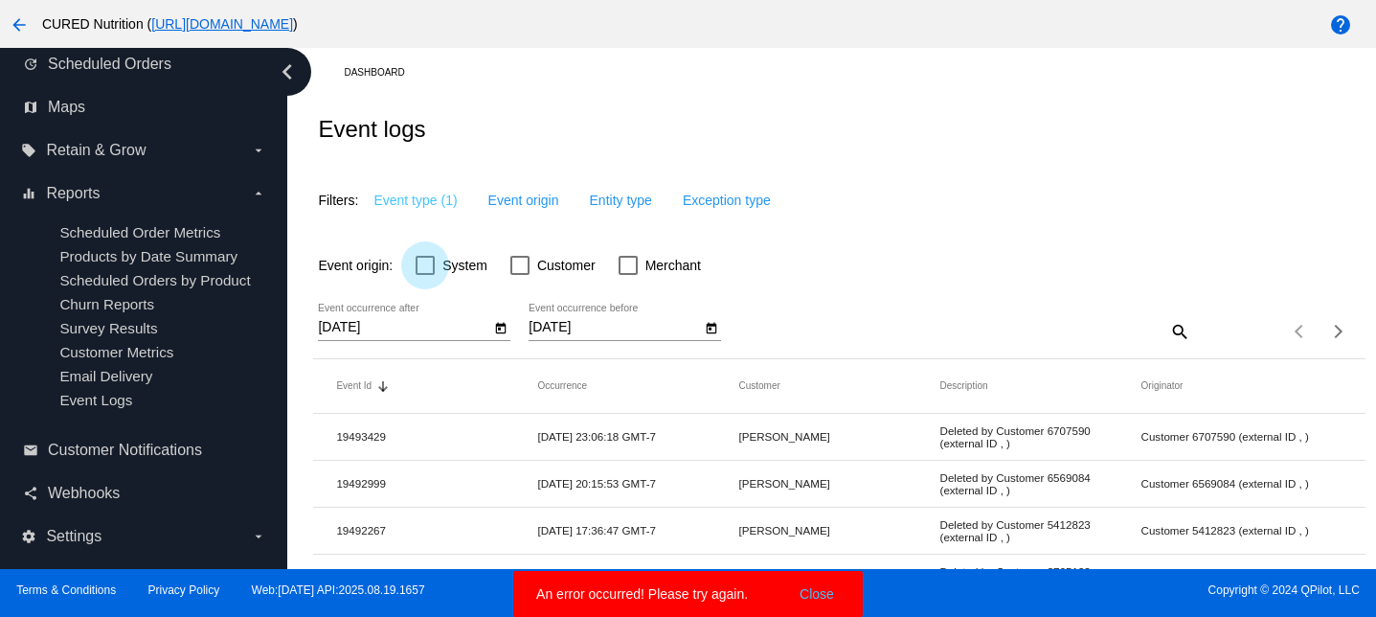
click at [427, 264] on div at bounding box center [425, 265] width 19 height 19
click at [425, 275] on input "System" at bounding box center [424, 275] width 1 height 1
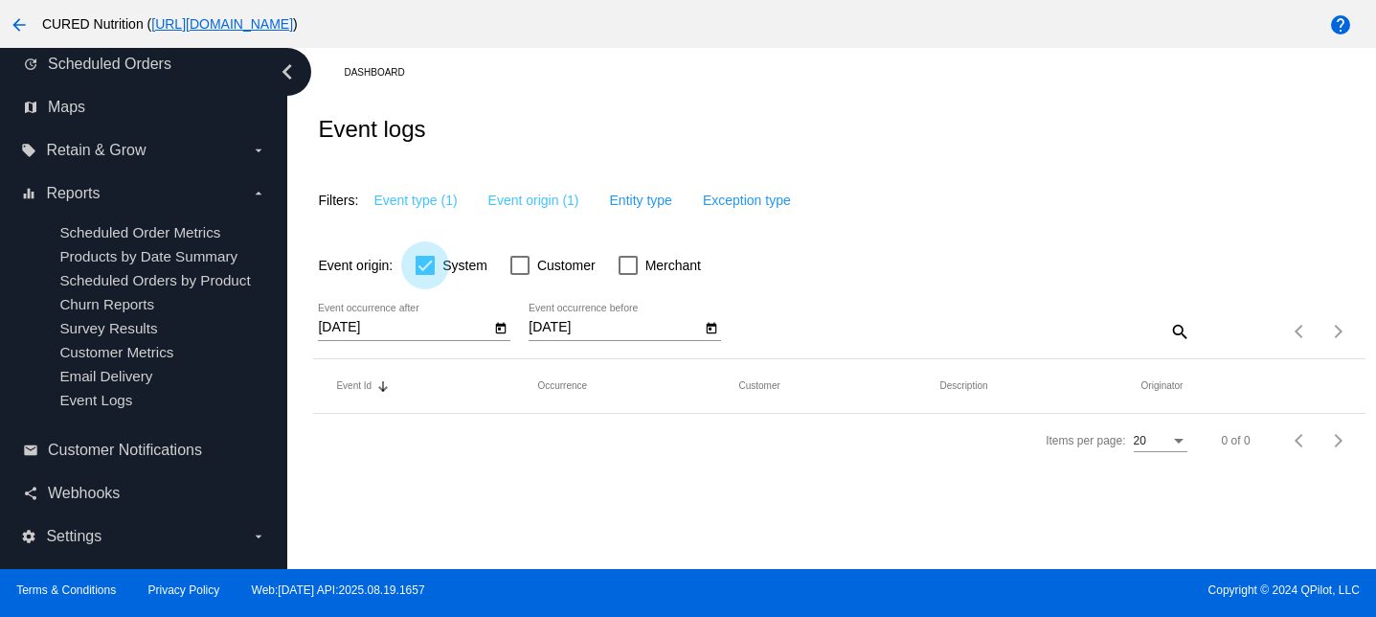
click at [438, 267] on label "System" at bounding box center [452, 265] width 72 height 23
click at [425, 275] on input "System" at bounding box center [424, 275] width 1 height 1
checkbox input "false"
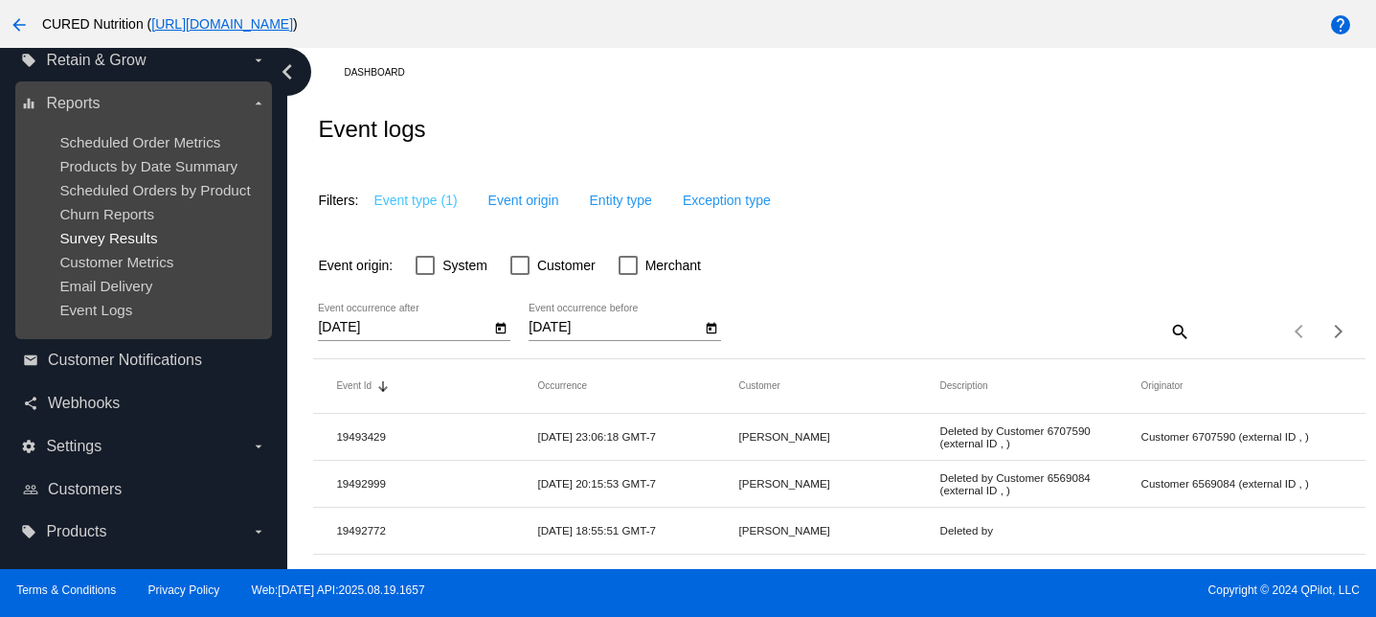
click at [95, 232] on span "Survey Results" at bounding box center [108, 238] width 98 height 16
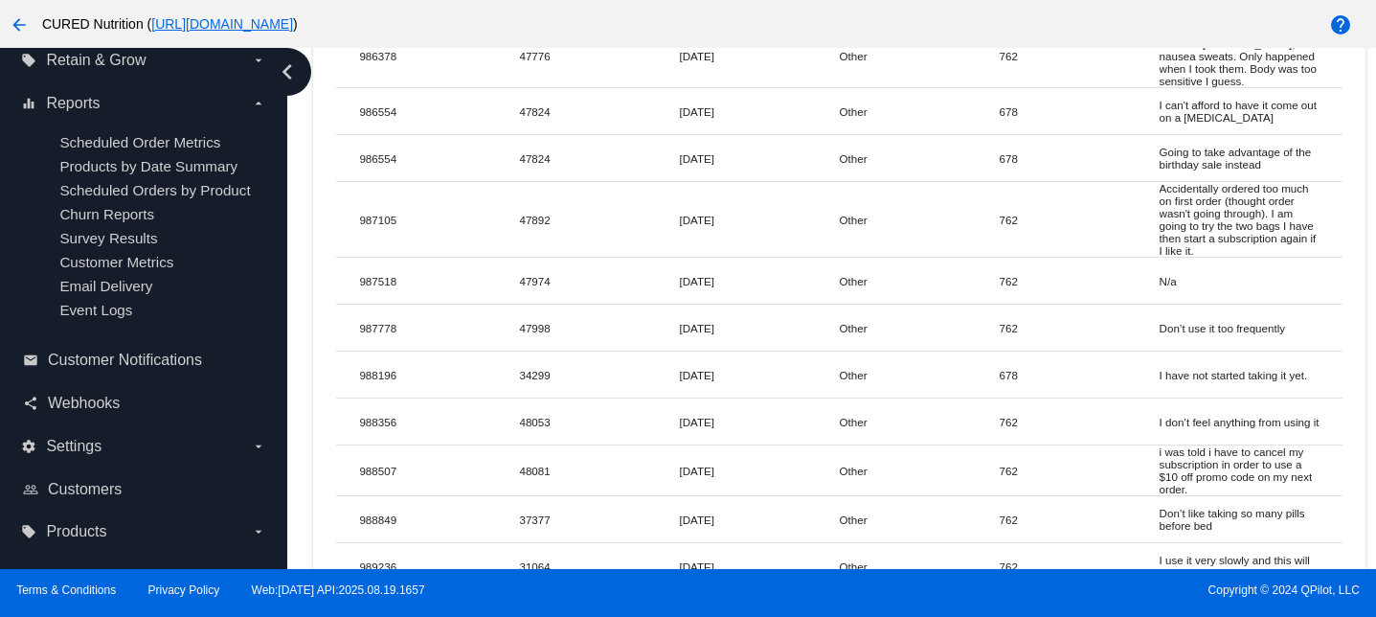
scroll to position [15587, 0]
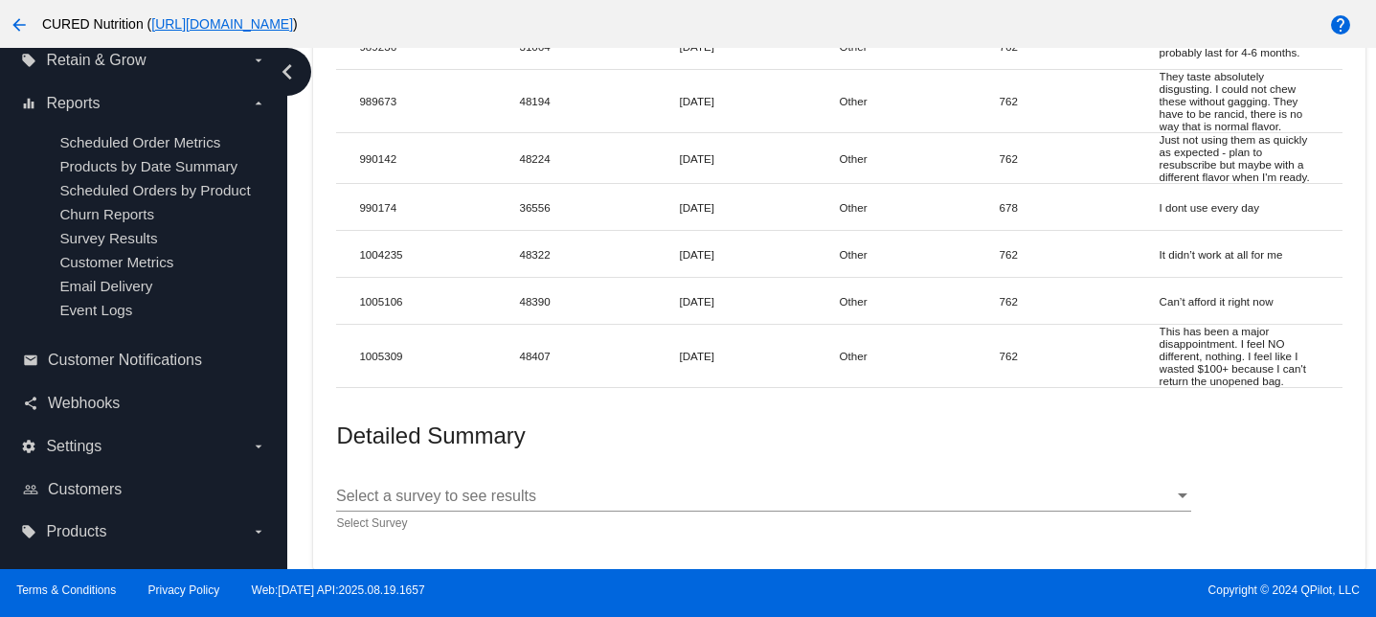
click at [456, 508] on div "Select a survey to see results Select a survey to see results" at bounding box center [763, 489] width 855 height 43
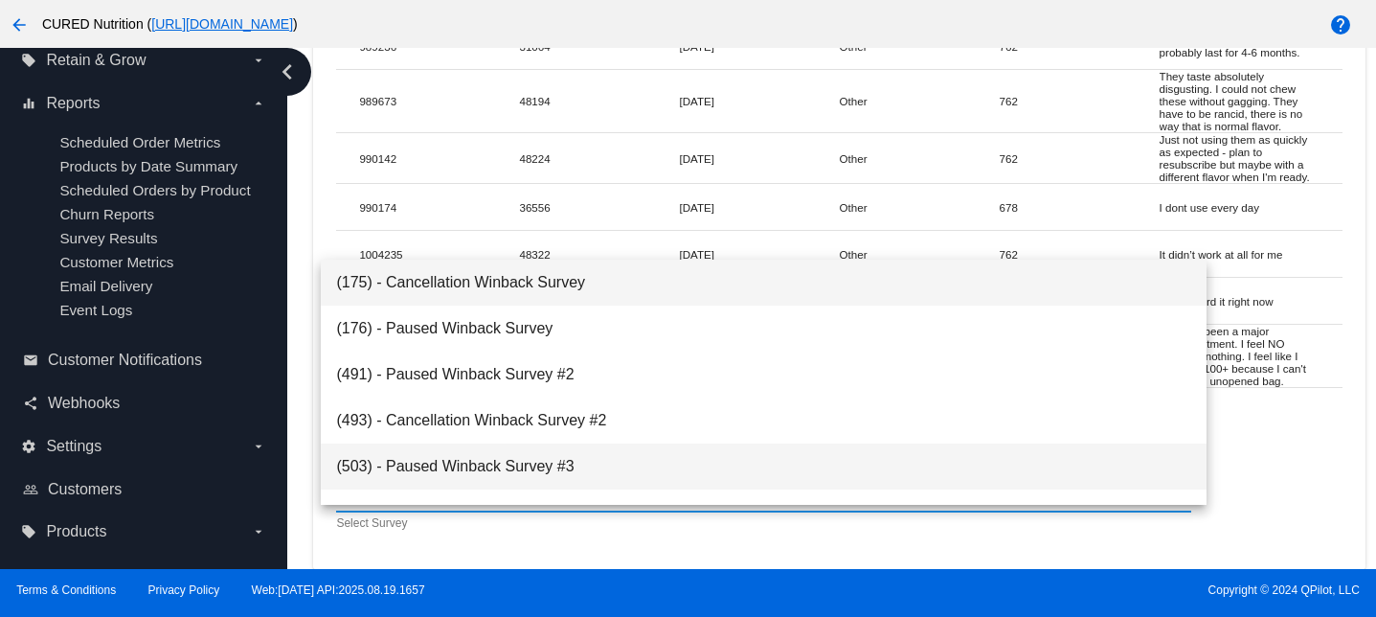
scroll to position [168, 0]
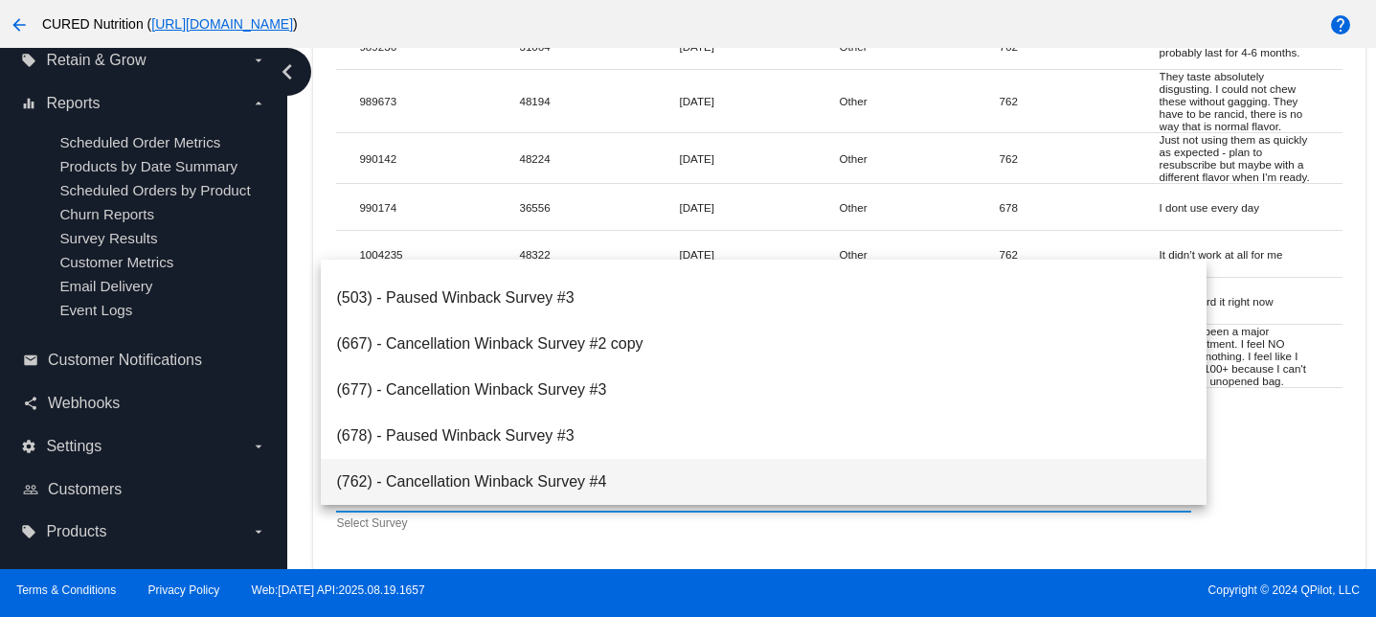
click at [457, 482] on span "(762) - Cancellation Winback Survey #4" at bounding box center [763, 482] width 855 height 46
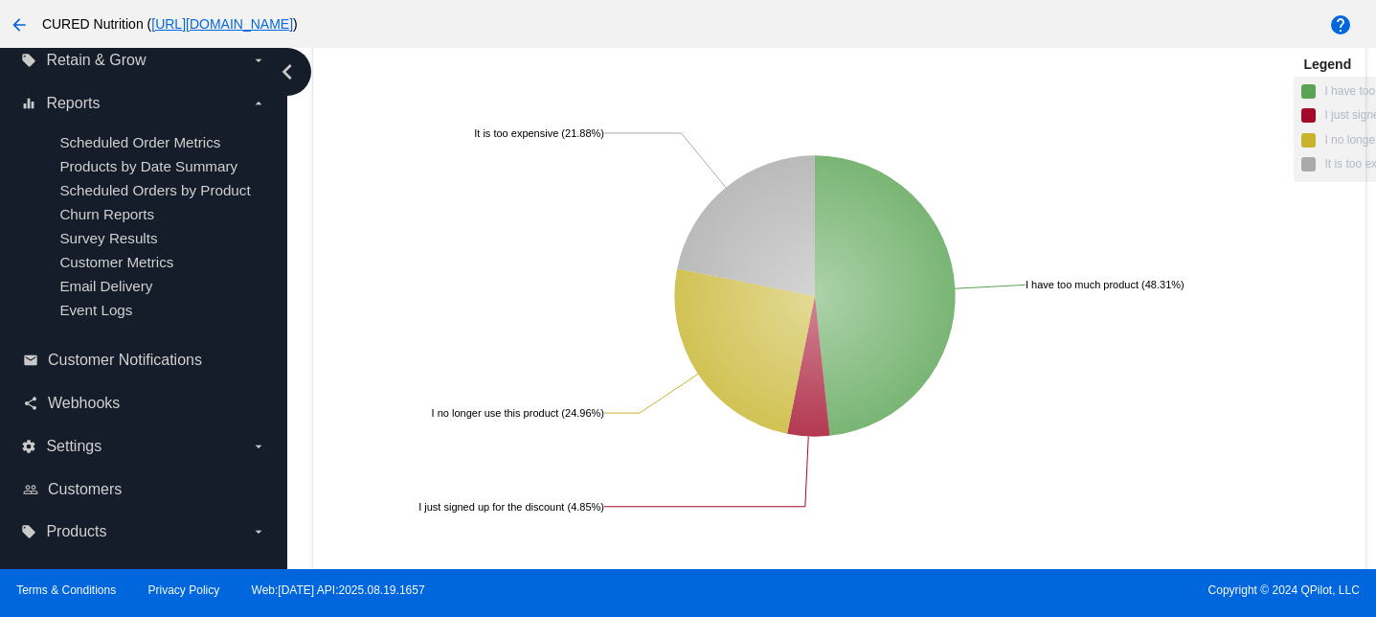
scroll to position [0, 0]
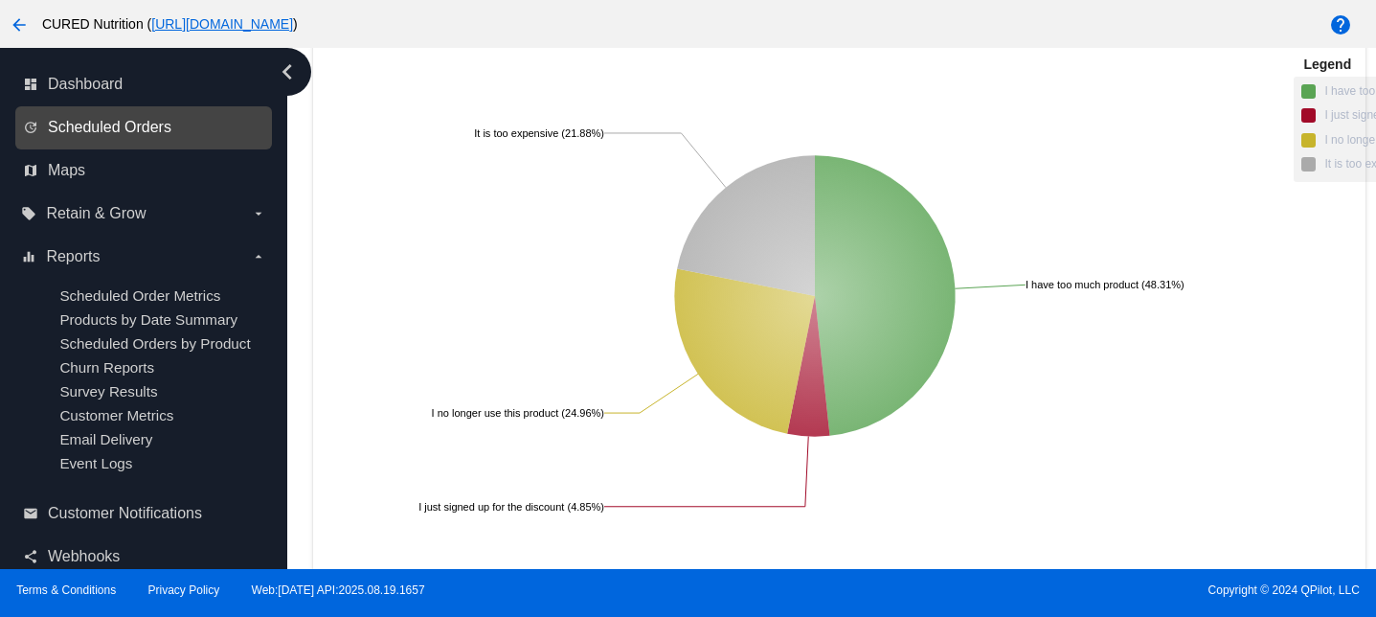
click at [153, 124] on span "Scheduled Orders" at bounding box center [110, 127] width 124 height 17
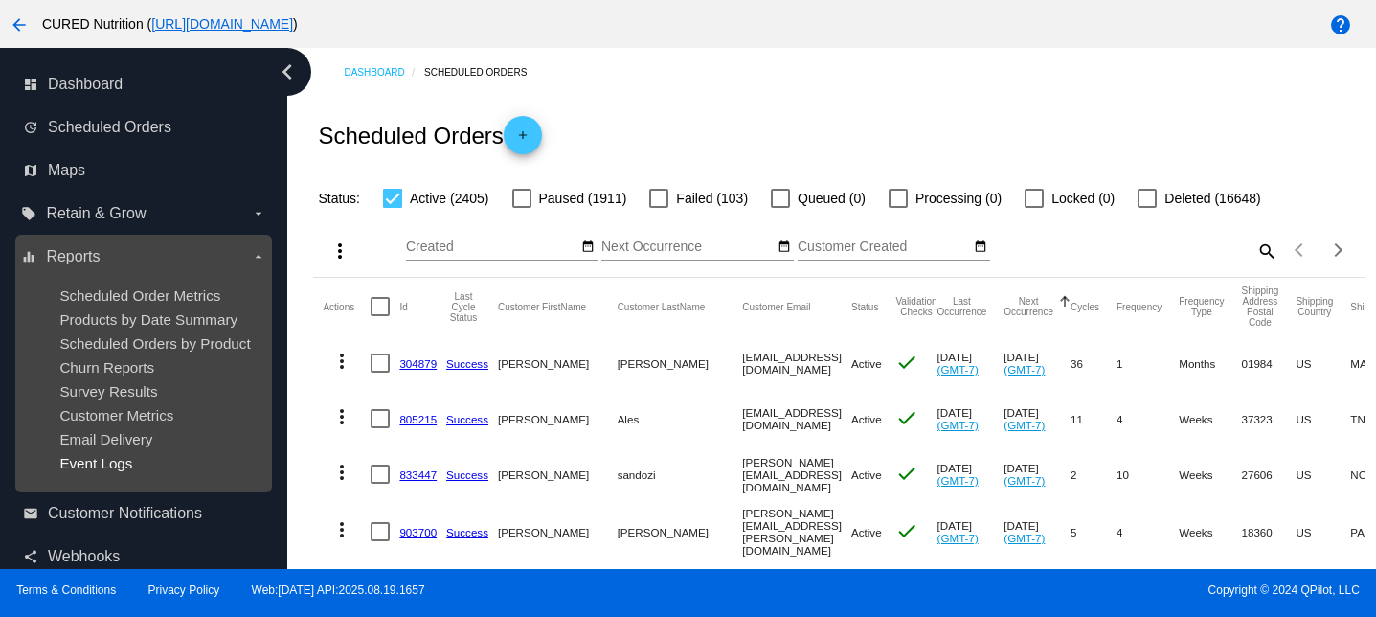
click at [99, 463] on span "Event Logs" at bounding box center [95, 463] width 73 height 16
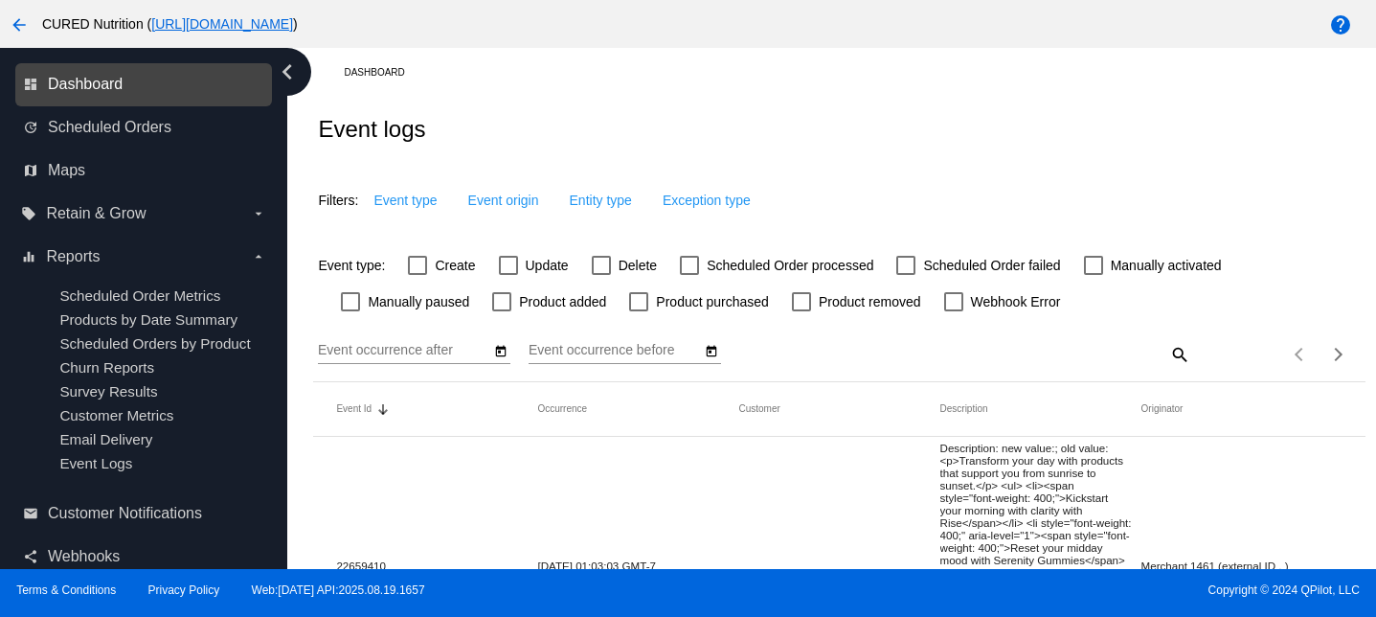
click at [120, 88] on span "Dashboard" at bounding box center [85, 84] width 75 height 17
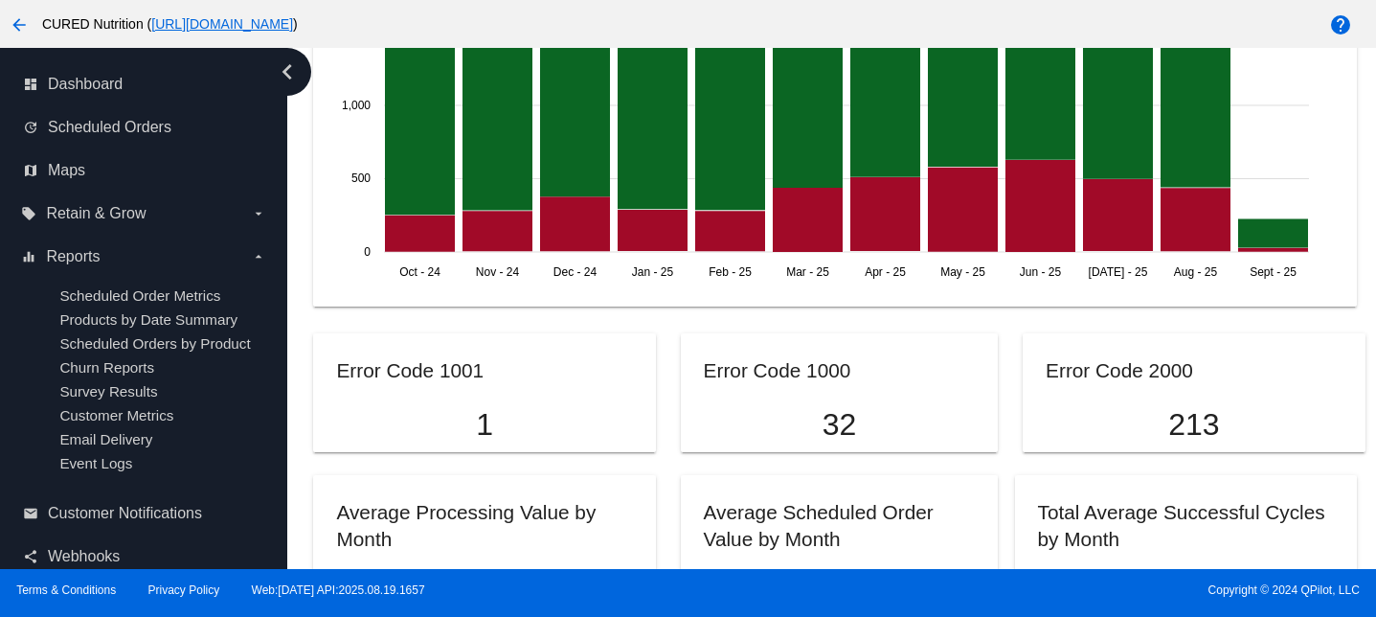
scroll to position [1541, 0]
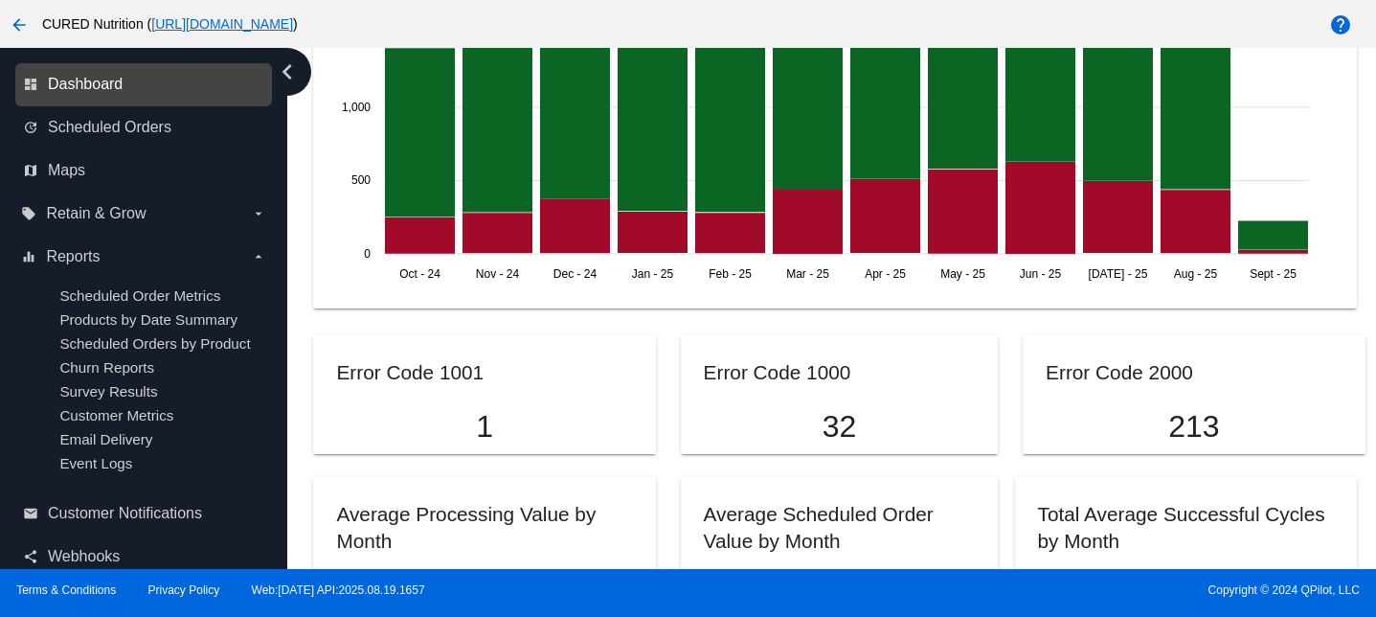
click at [100, 81] on span "Dashboard" at bounding box center [85, 84] width 75 height 17
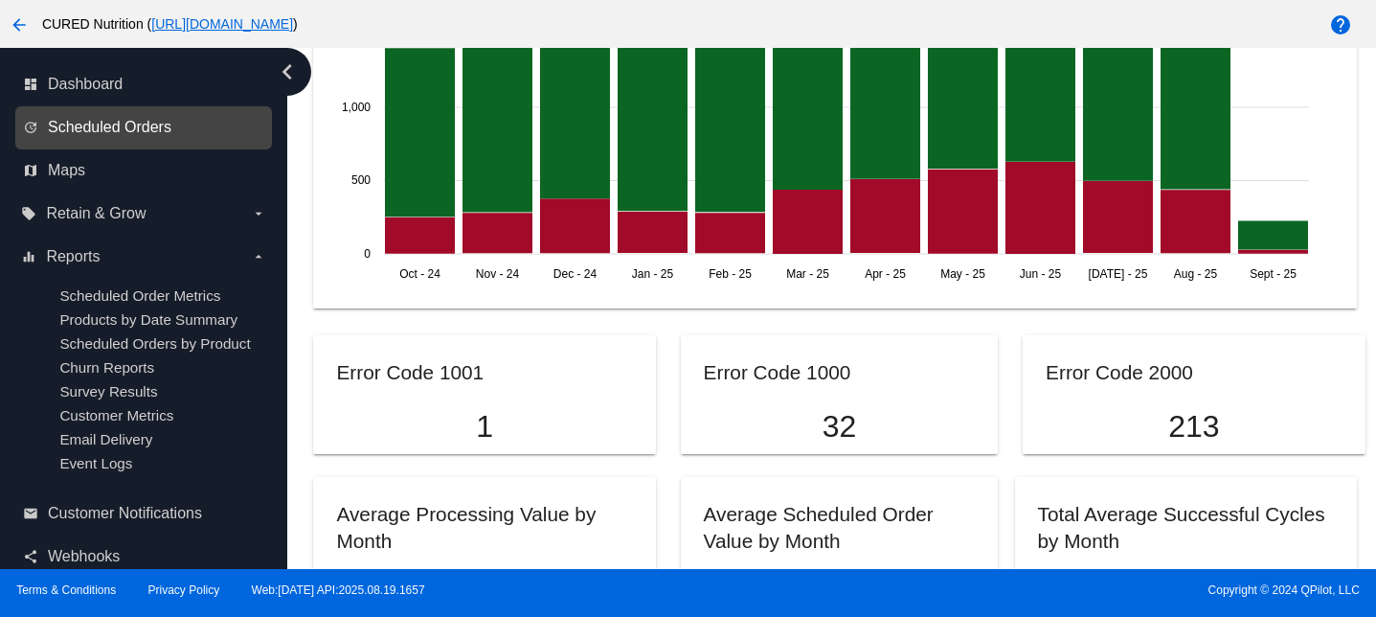
click at [112, 120] on span "Scheduled Orders" at bounding box center [110, 127] width 124 height 17
